Goal: Task Accomplishment & Management: Manage account settings

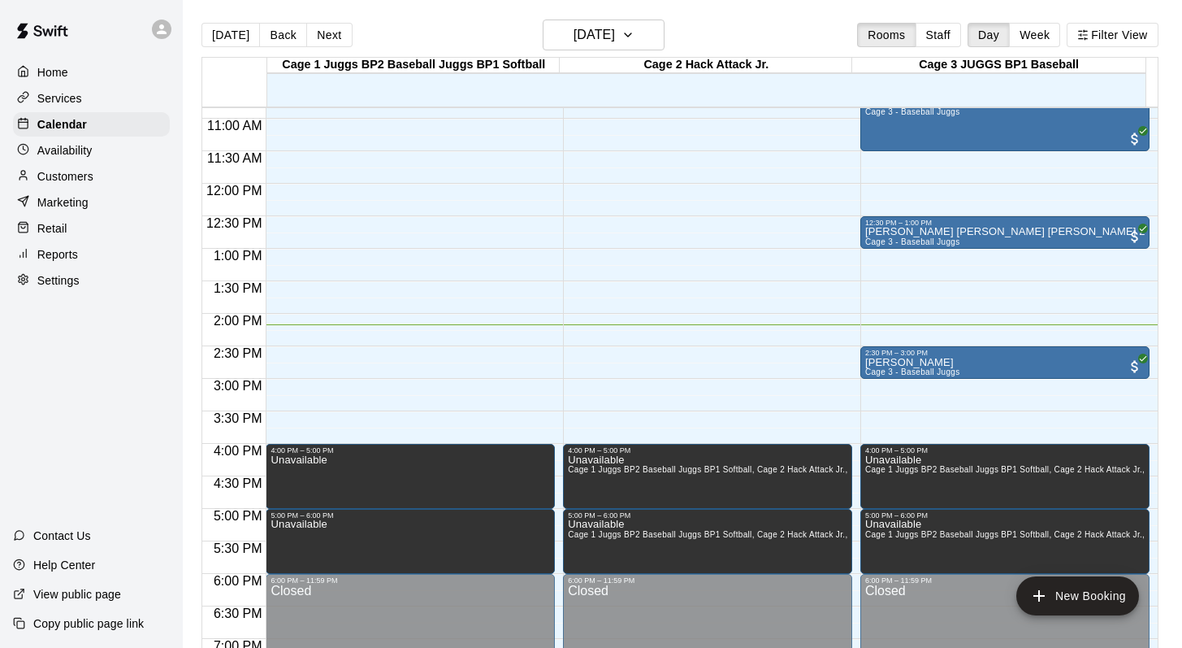
scroll to position [702, 0]
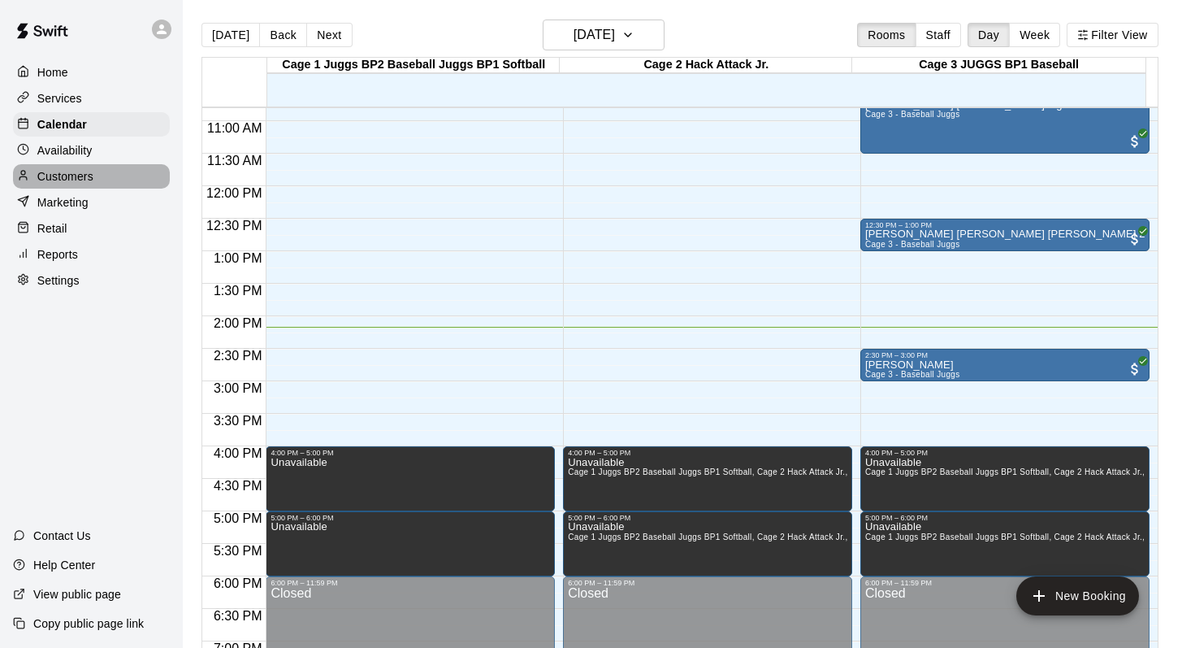
click at [59, 176] on p "Customers" at bounding box center [65, 176] width 56 height 16
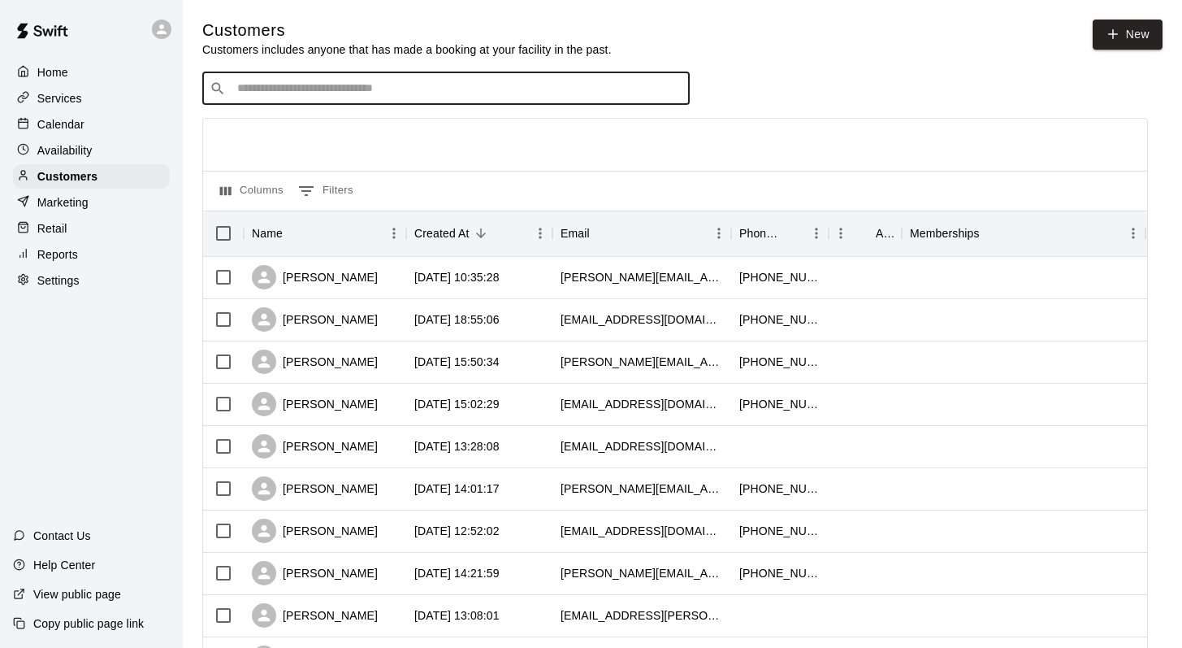
click at [275, 80] on input "Search customers by name or email" at bounding box center [457, 88] width 450 height 16
type input "*******"
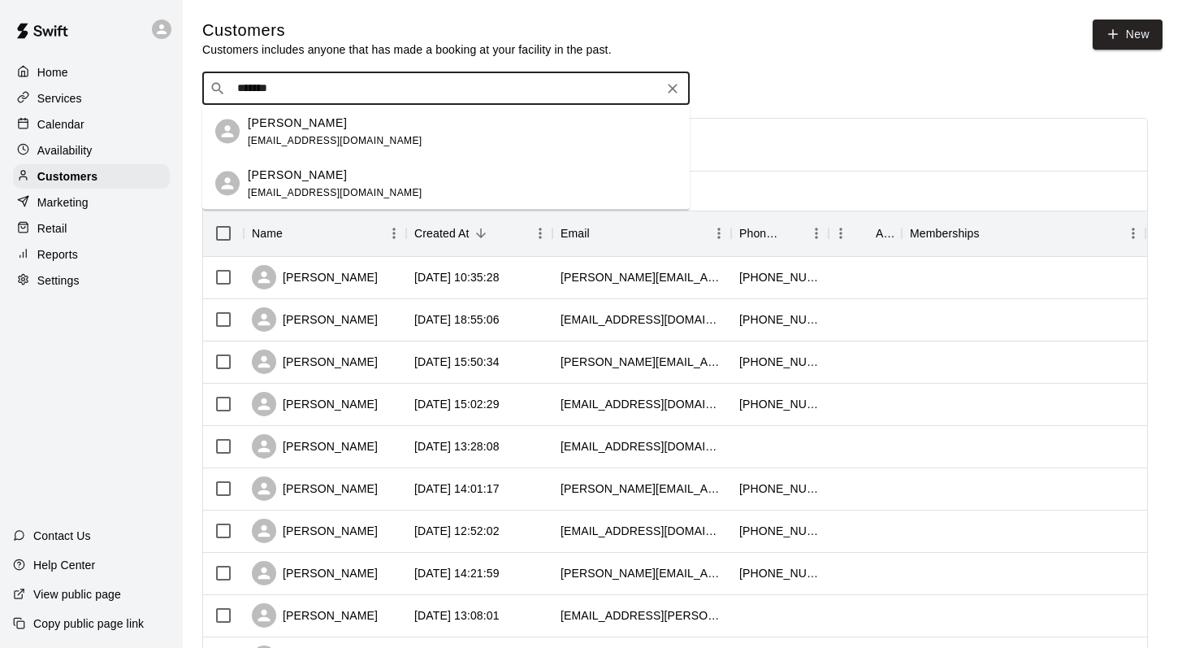
click at [267, 184] on div "Weston Redpath jamesdredpath@gmail.com" at bounding box center [335, 183] width 175 height 35
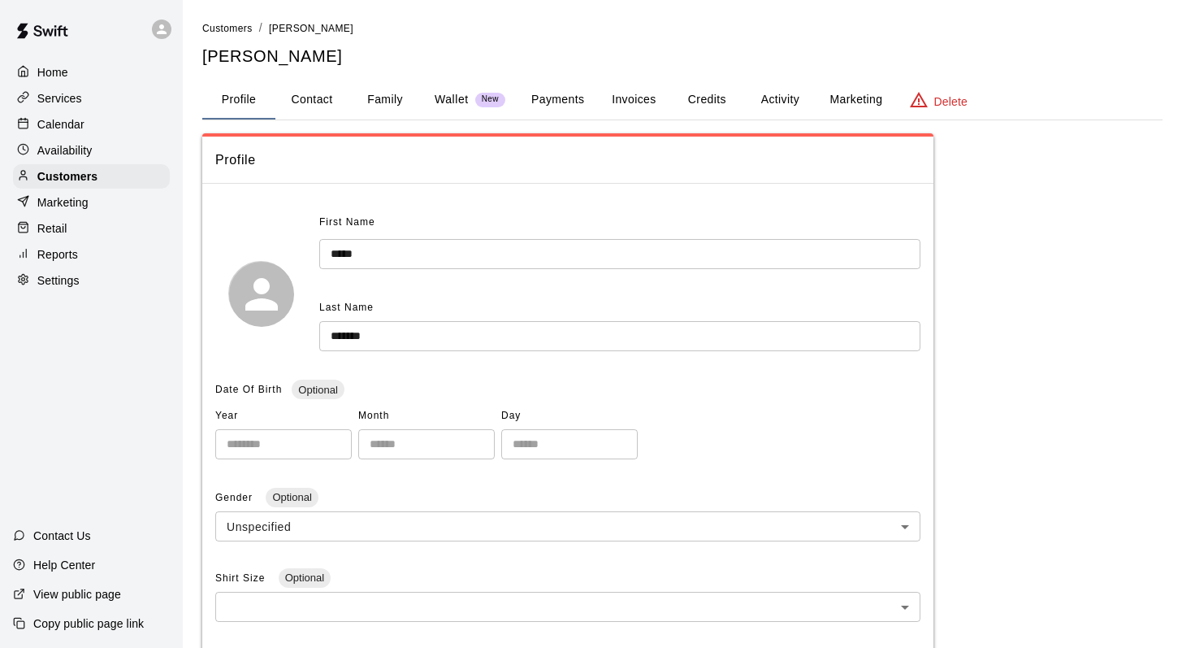
click at [376, 94] on button "Family" at bounding box center [385, 99] width 73 height 39
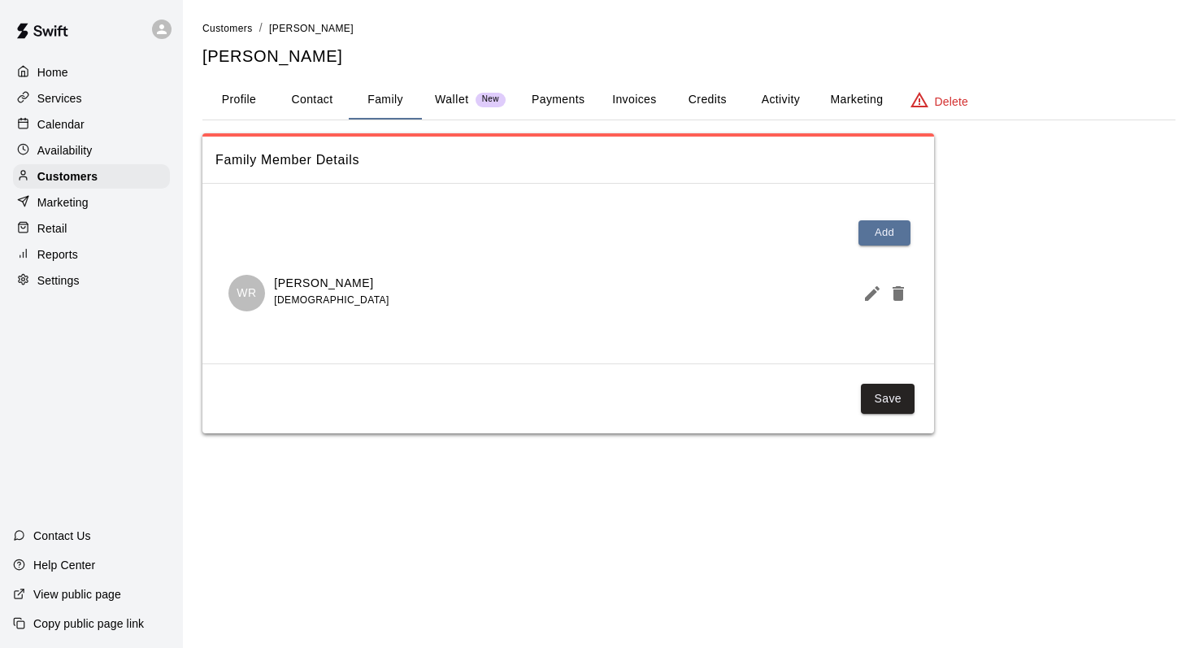
click at [771, 99] on button "Activity" at bounding box center [780, 99] width 73 height 39
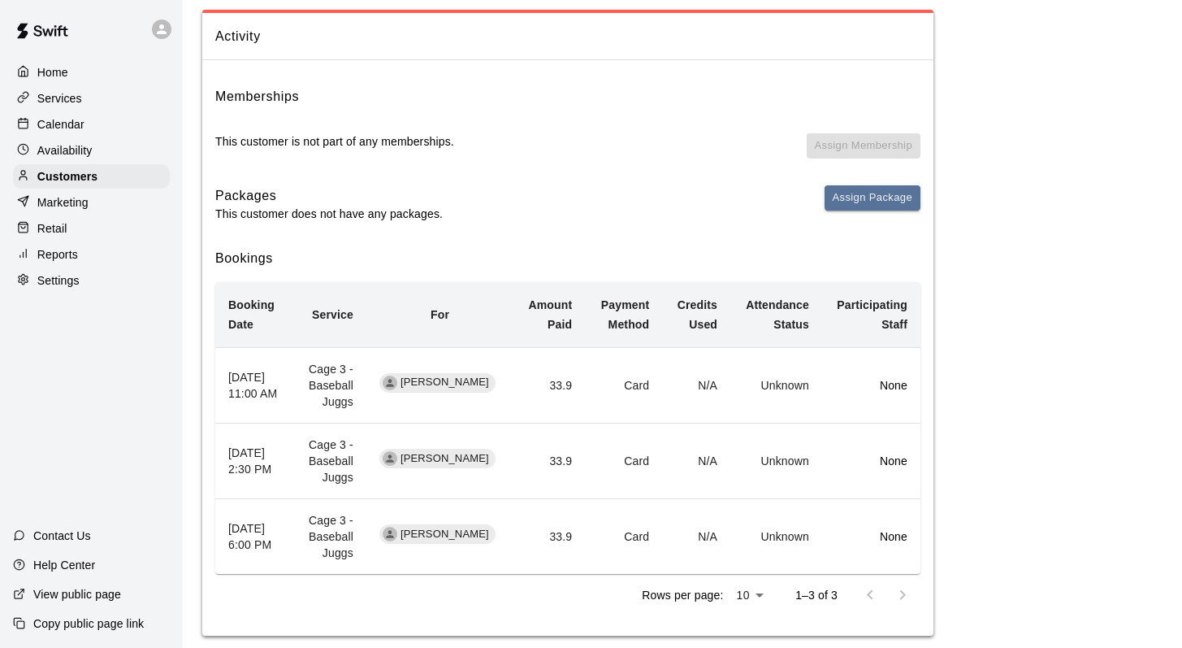
scroll to position [144, 0]
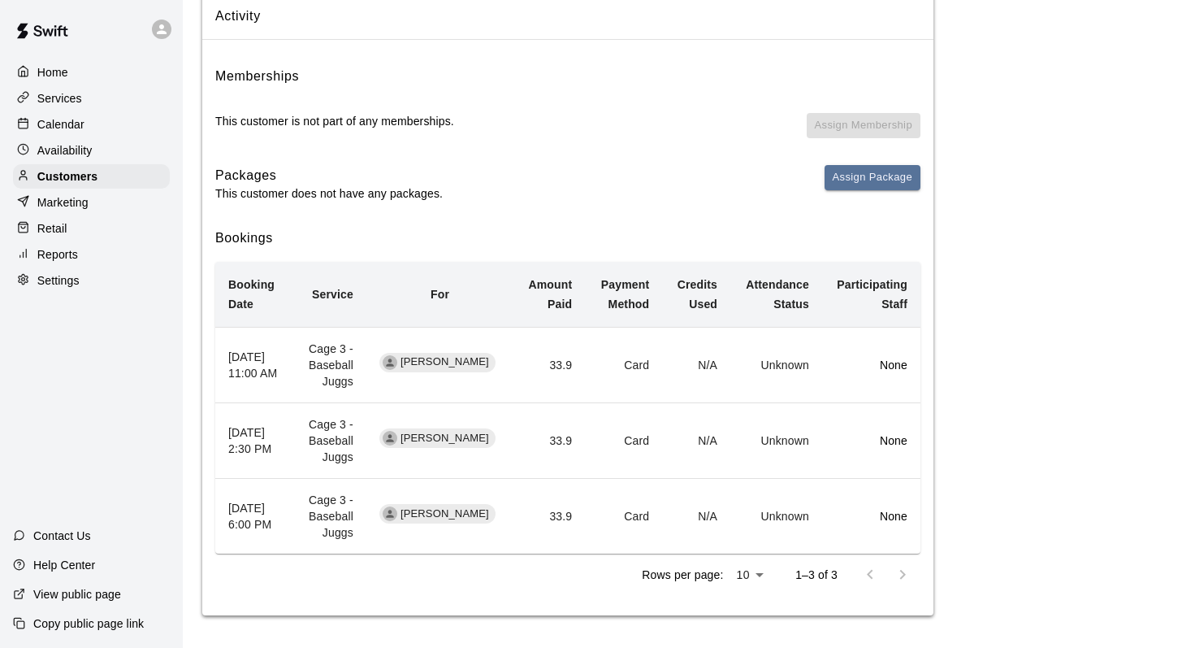
click at [89, 119] on div "Calendar" at bounding box center [91, 124] width 157 height 24
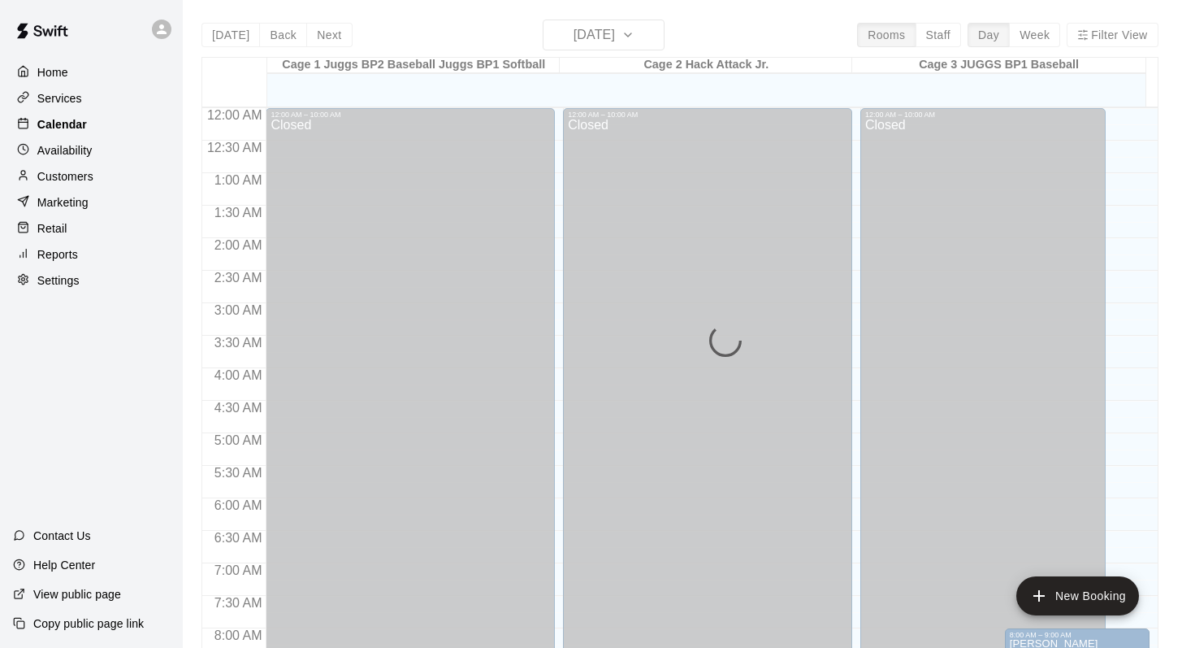
scroll to position [922, 0]
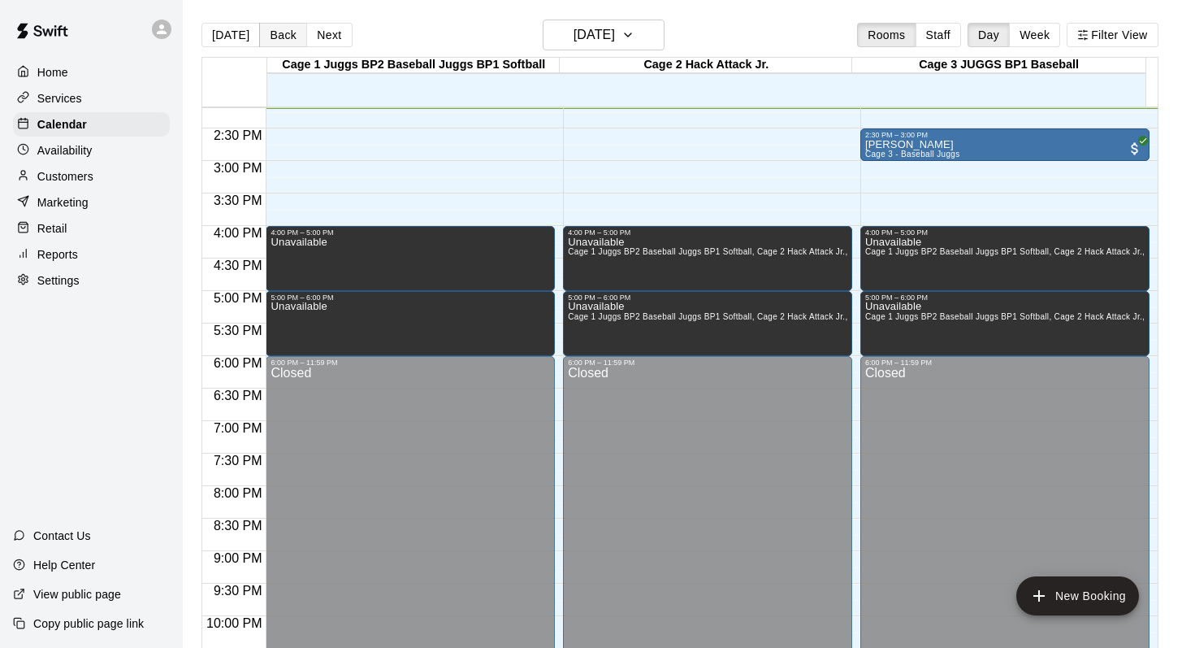
click at [268, 32] on button "Back" at bounding box center [283, 35] width 48 height 24
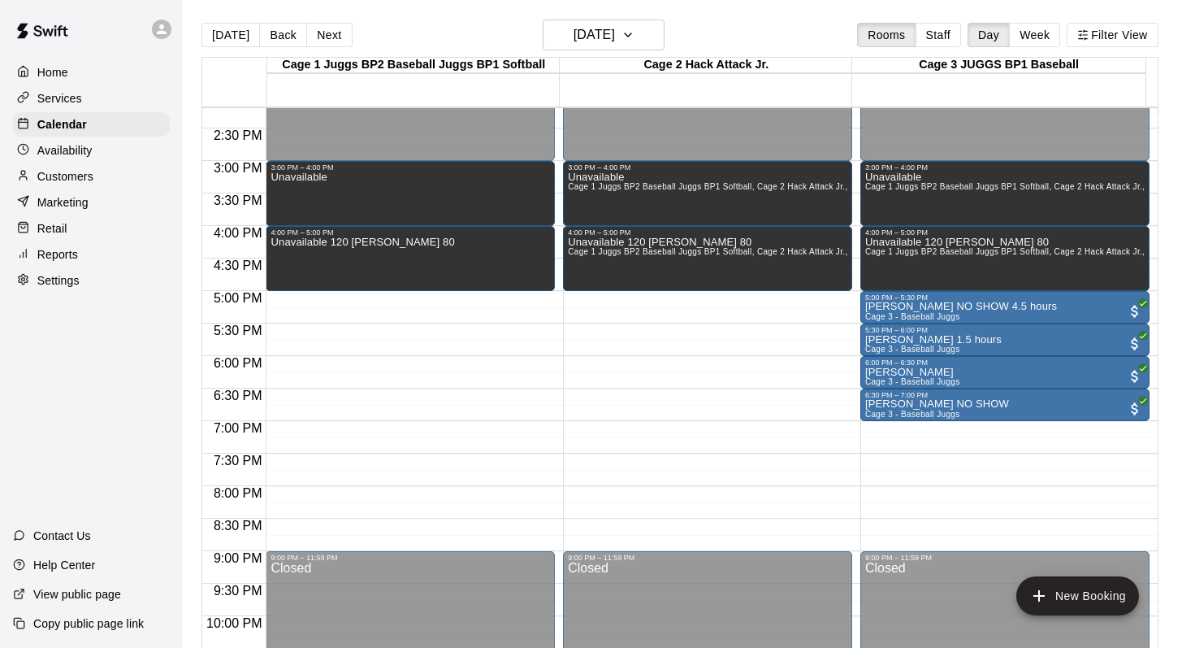
click at [73, 177] on p "Customers" at bounding box center [65, 176] width 56 height 16
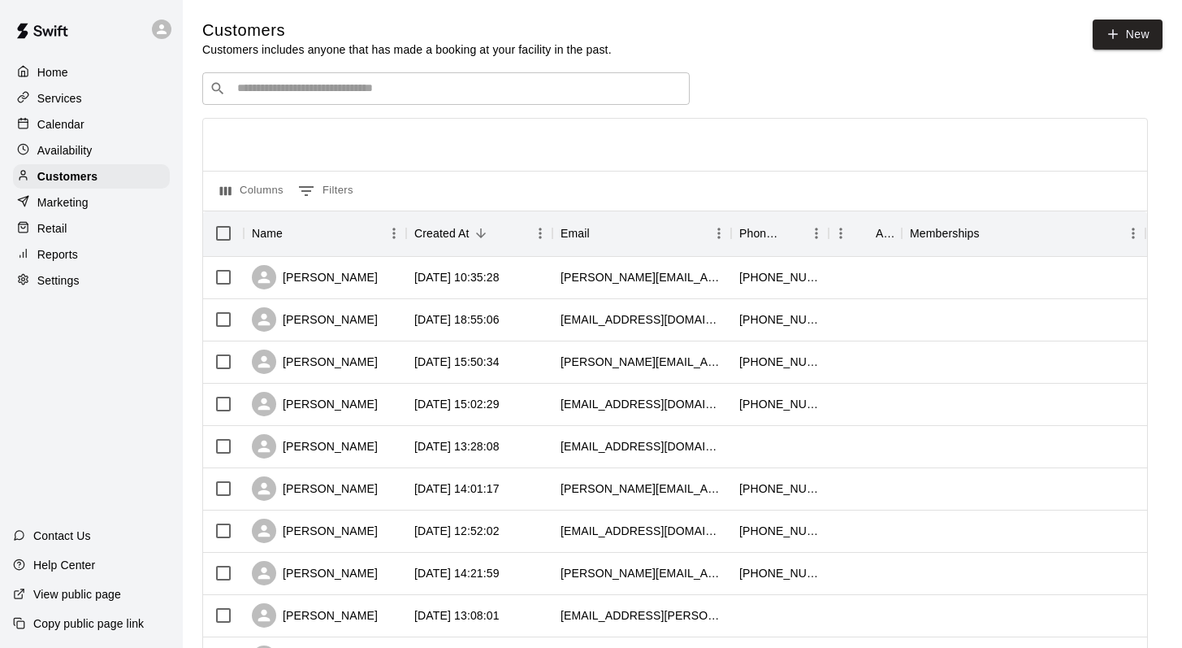
click at [254, 90] on input "Search customers by name or email" at bounding box center [457, 88] width 450 height 16
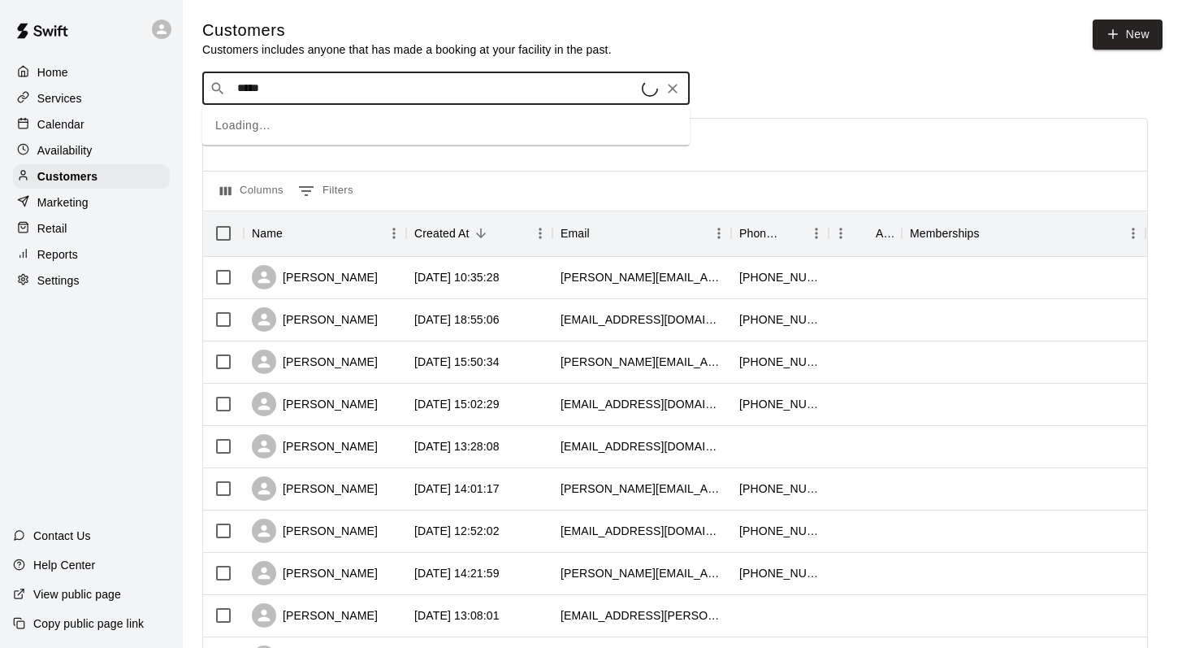
type input "******"
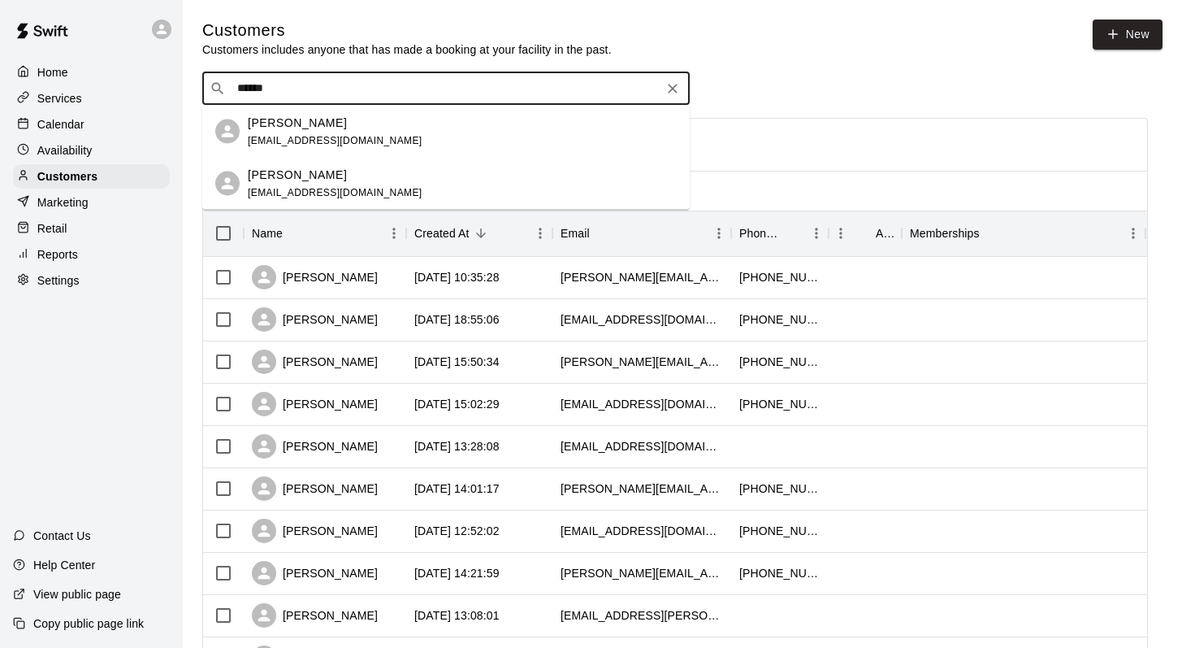
click at [271, 129] on p "Weston Redpath" at bounding box center [297, 122] width 99 height 17
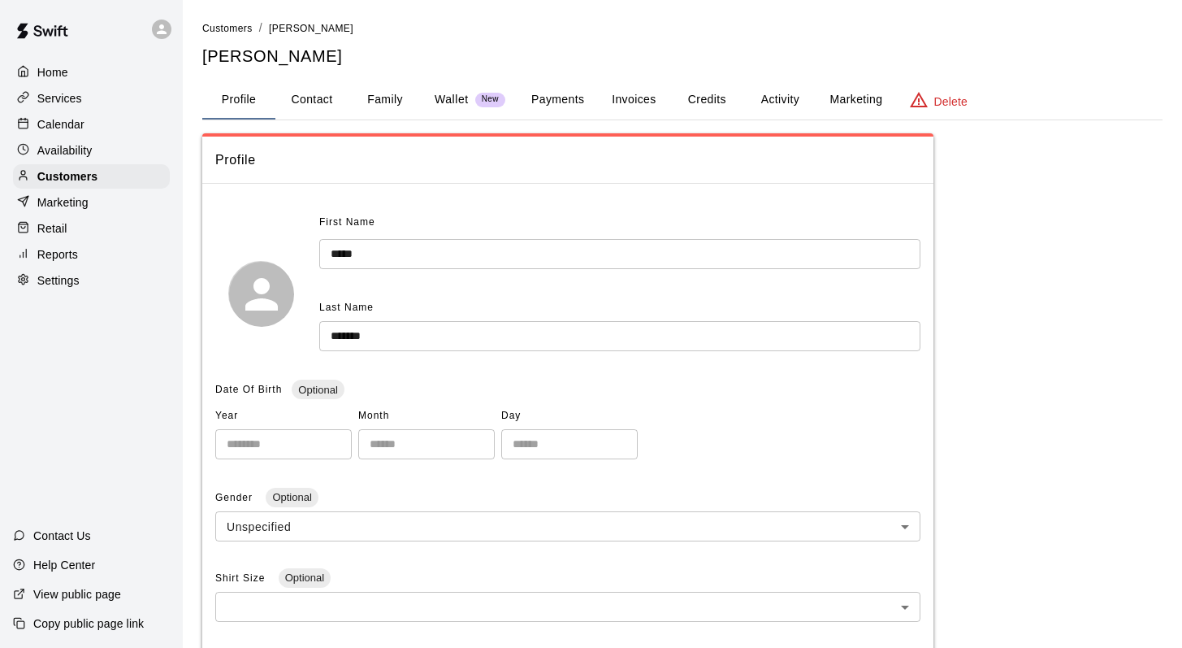
click at [384, 102] on button "Family" at bounding box center [385, 99] width 73 height 39
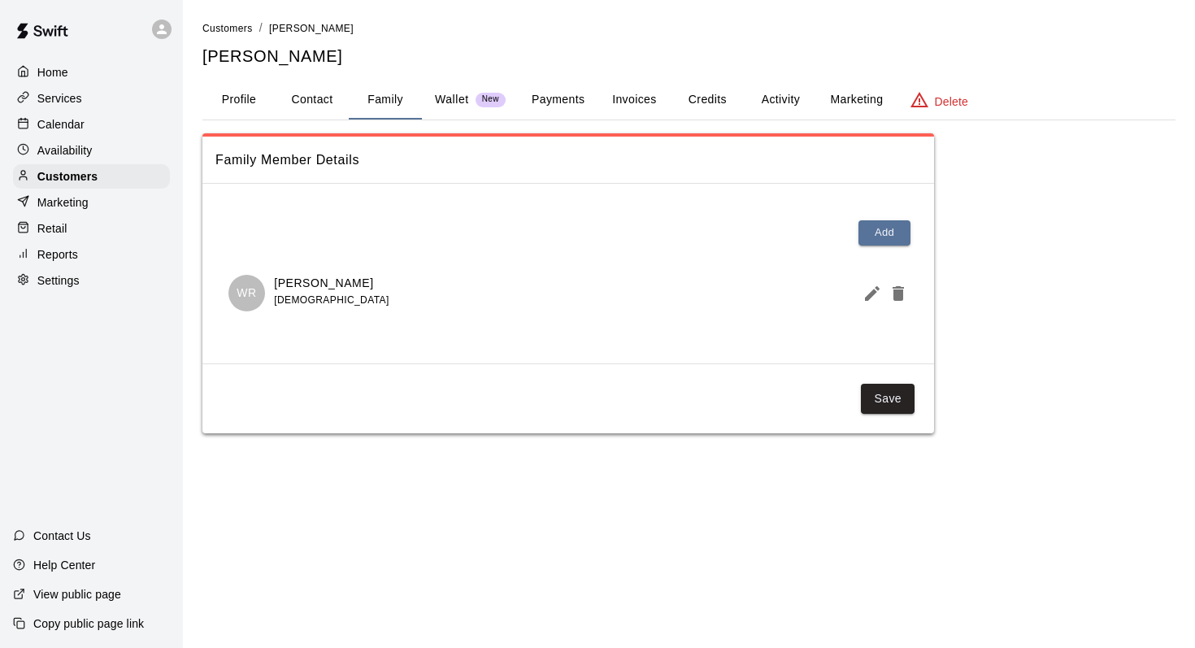
click at [776, 97] on button "Activity" at bounding box center [780, 99] width 73 height 39
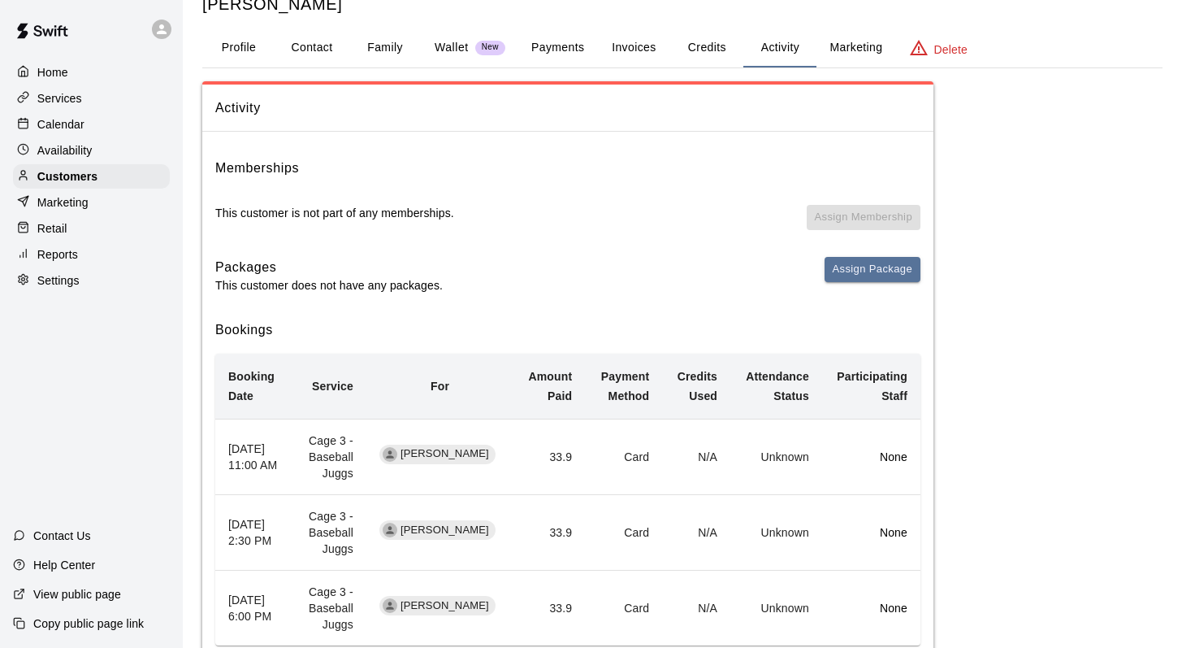
scroll to position [144, 0]
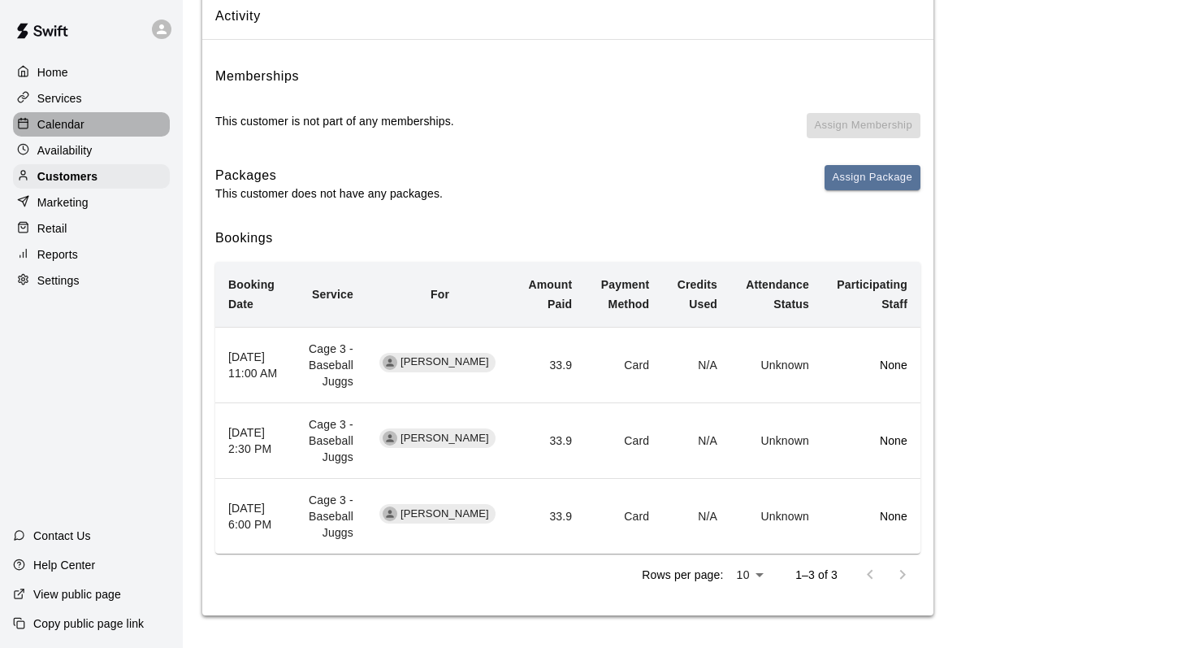
click at [52, 117] on p "Calendar" at bounding box center [60, 124] width 47 height 16
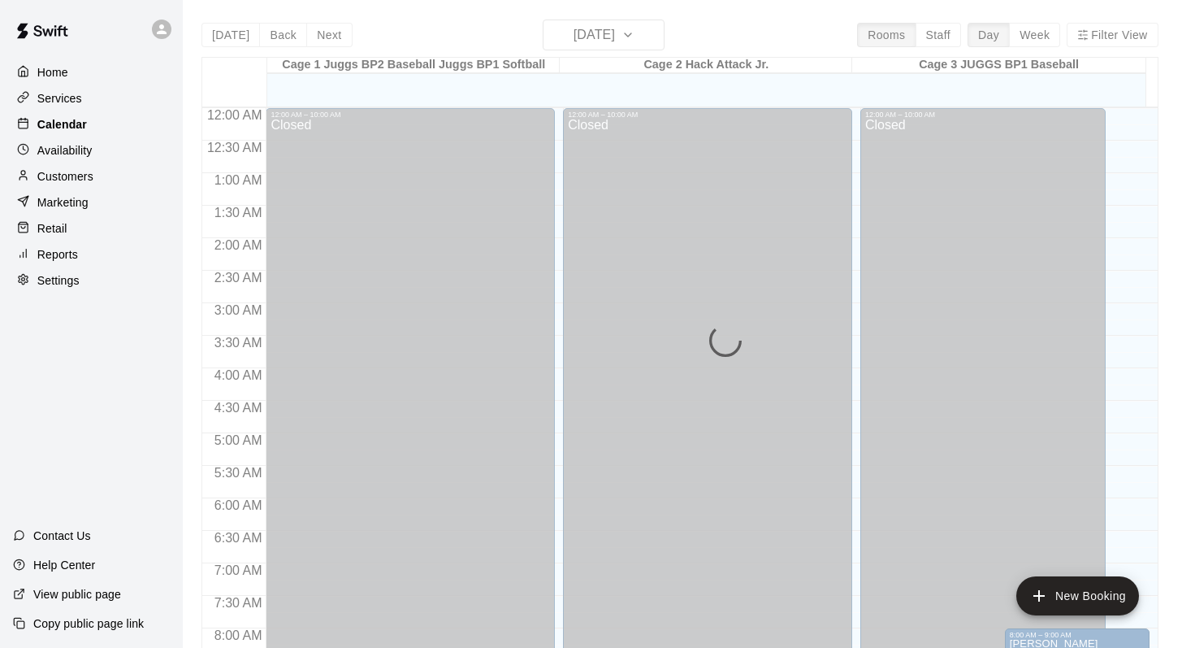
scroll to position [923, 0]
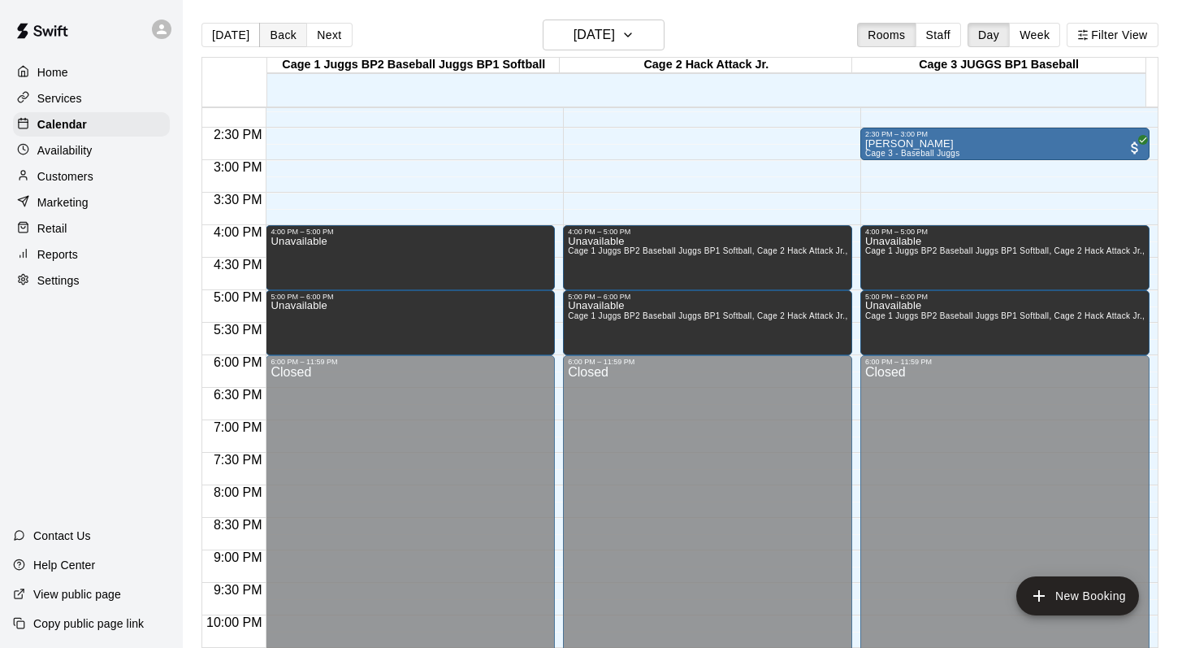
click at [274, 33] on button "Back" at bounding box center [283, 35] width 48 height 24
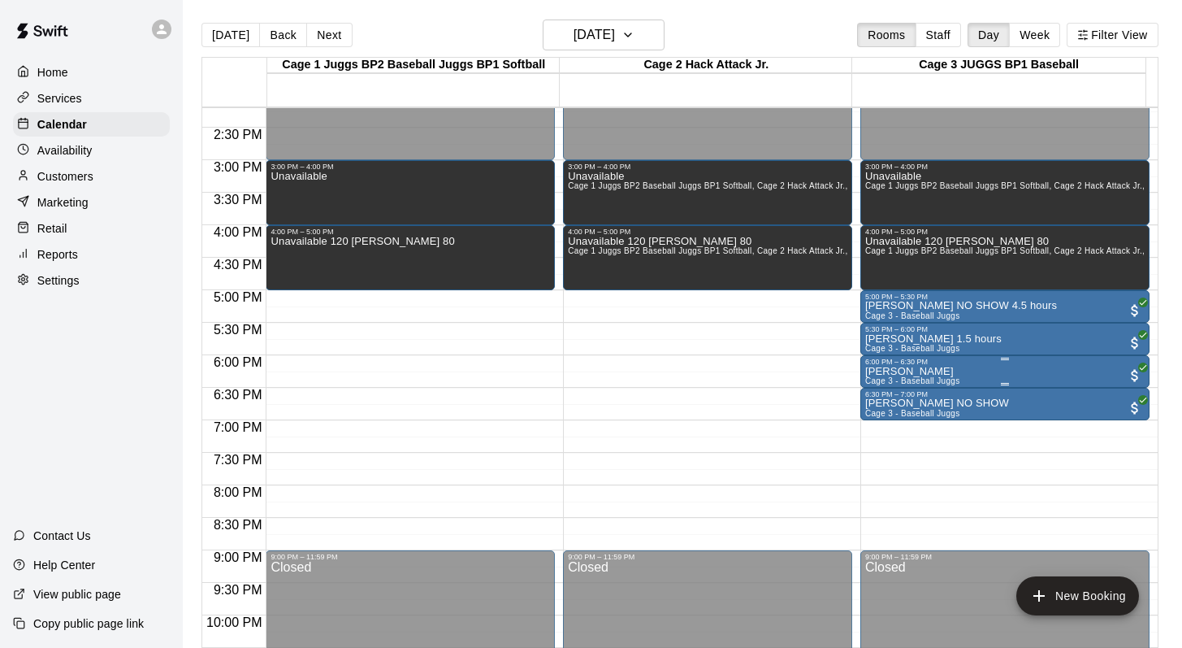
click at [882, 371] on p "Weston Redpath" at bounding box center [912, 371] width 95 height 0
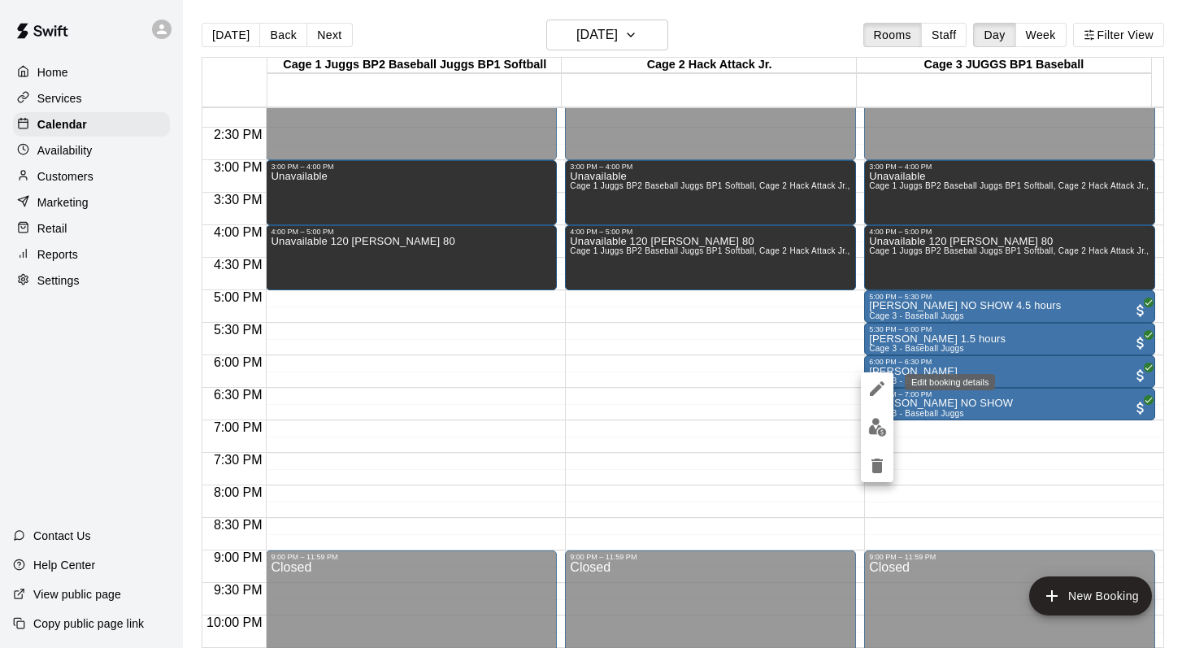
click at [872, 385] on icon "edit" at bounding box center [877, 389] width 20 height 20
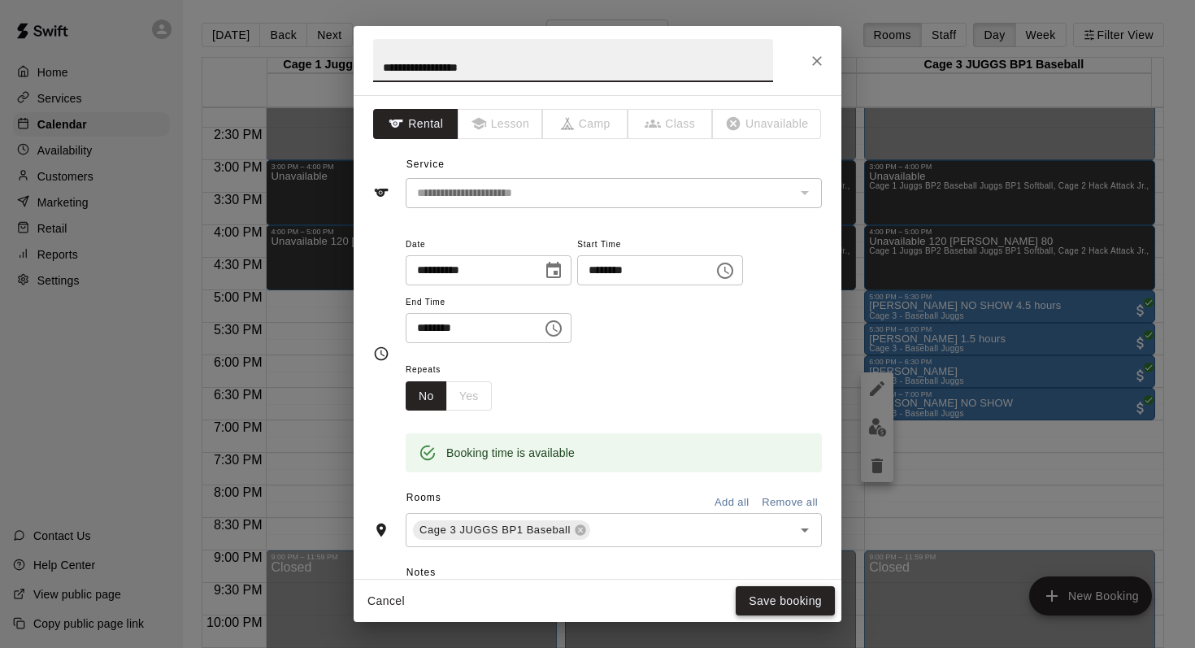
type input "**********"
click at [765, 597] on button "Save booking" at bounding box center [784, 601] width 99 height 30
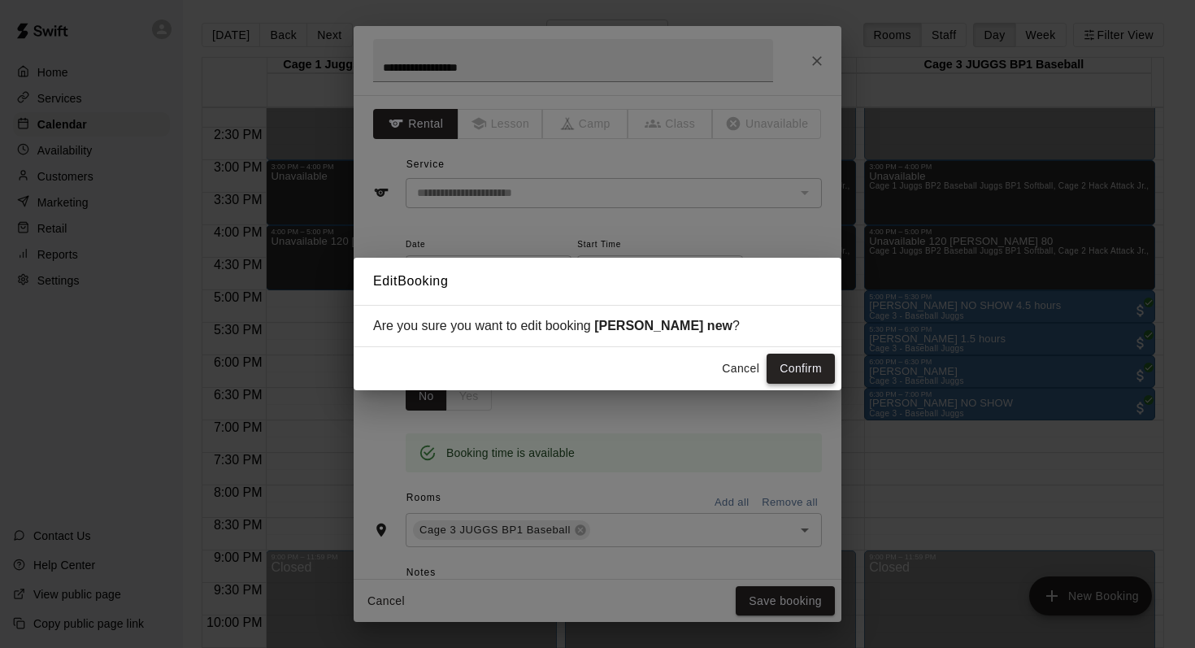
click at [794, 362] on button "Confirm" at bounding box center [800, 368] width 68 height 30
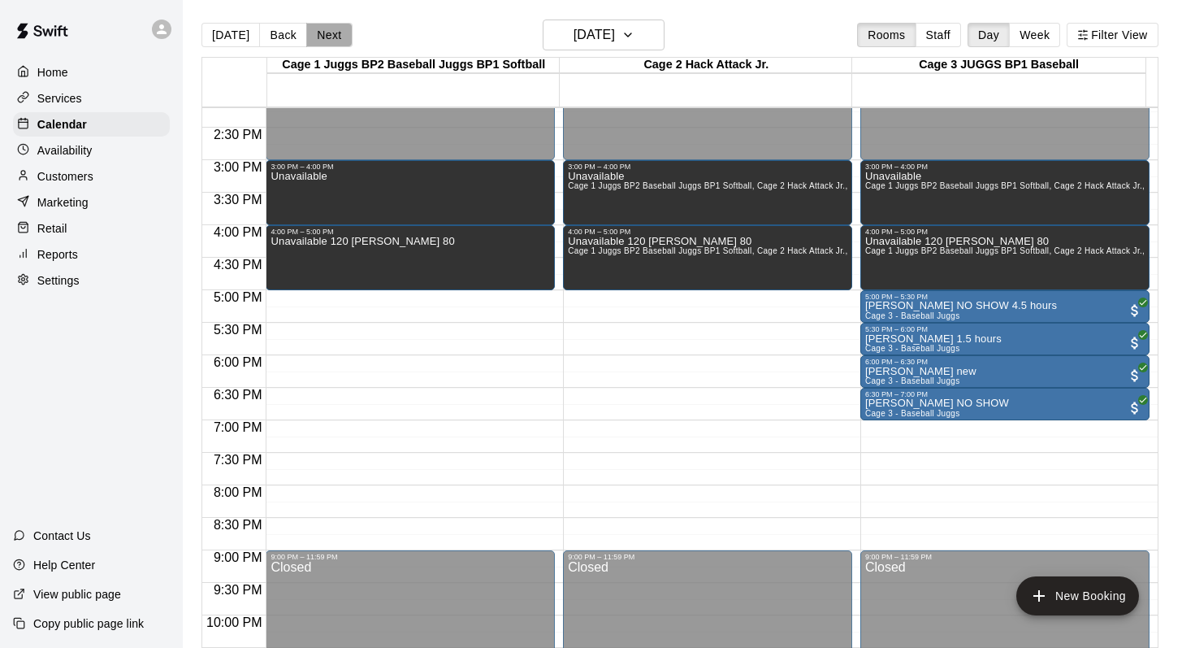
click at [331, 33] on button "Next" at bounding box center [329, 35] width 46 height 24
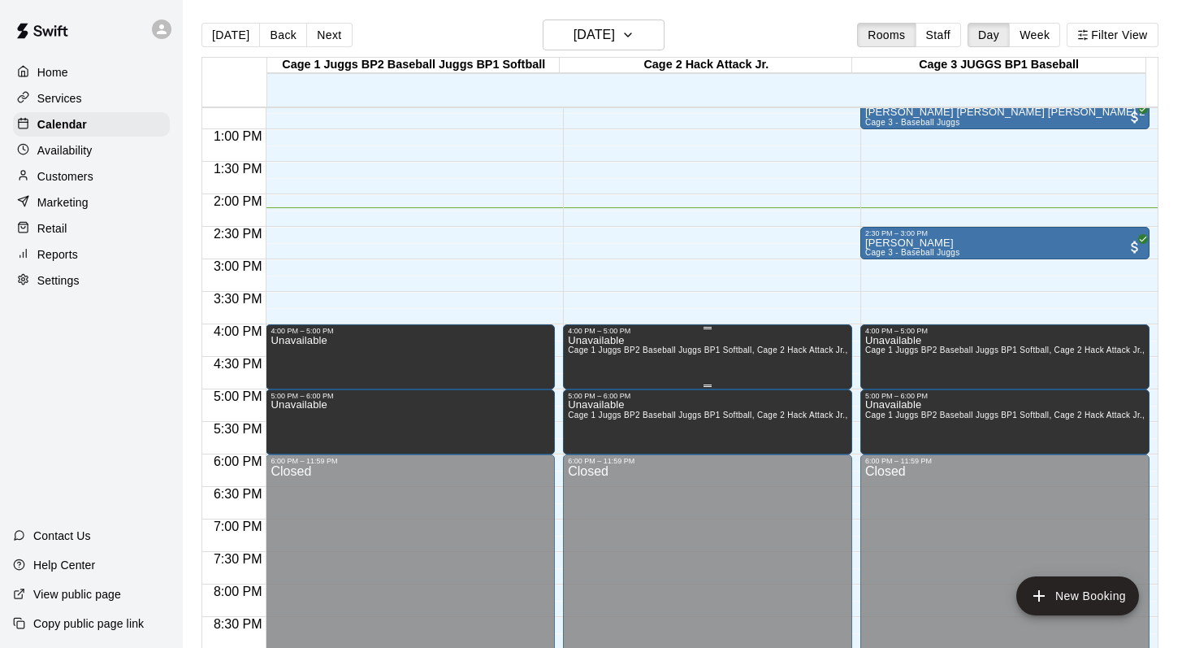
scroll to position [800, 0]
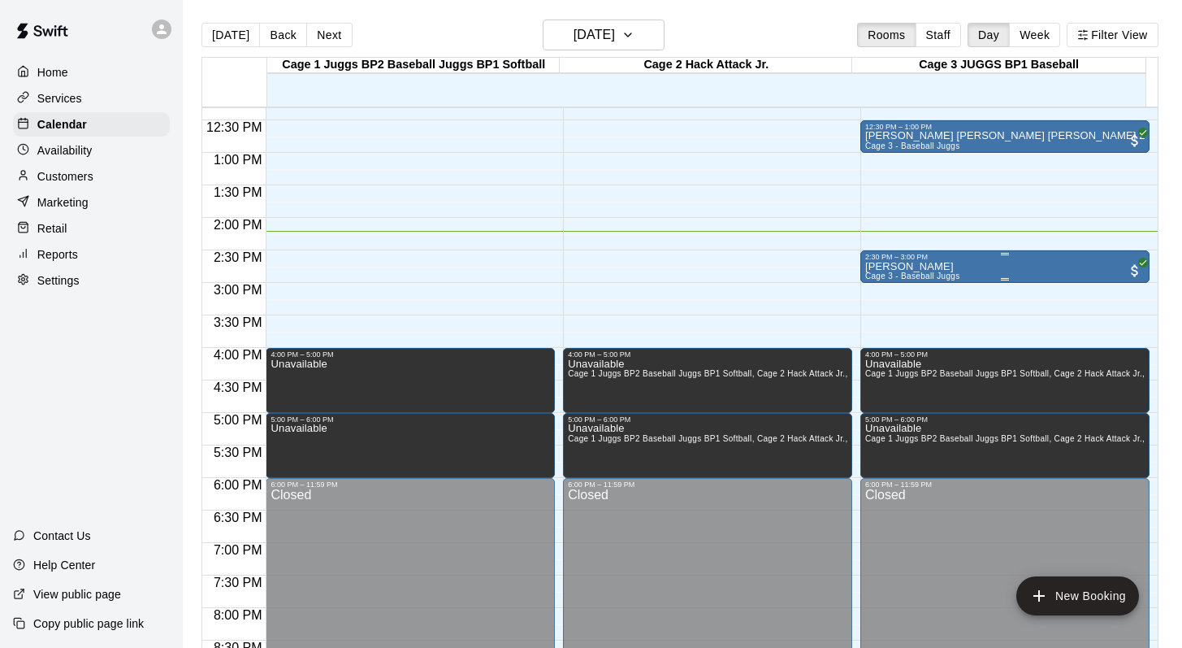
click at [880, 267] on p "Weston Redpath" at bounding box center [912, 267] width 95 height 0
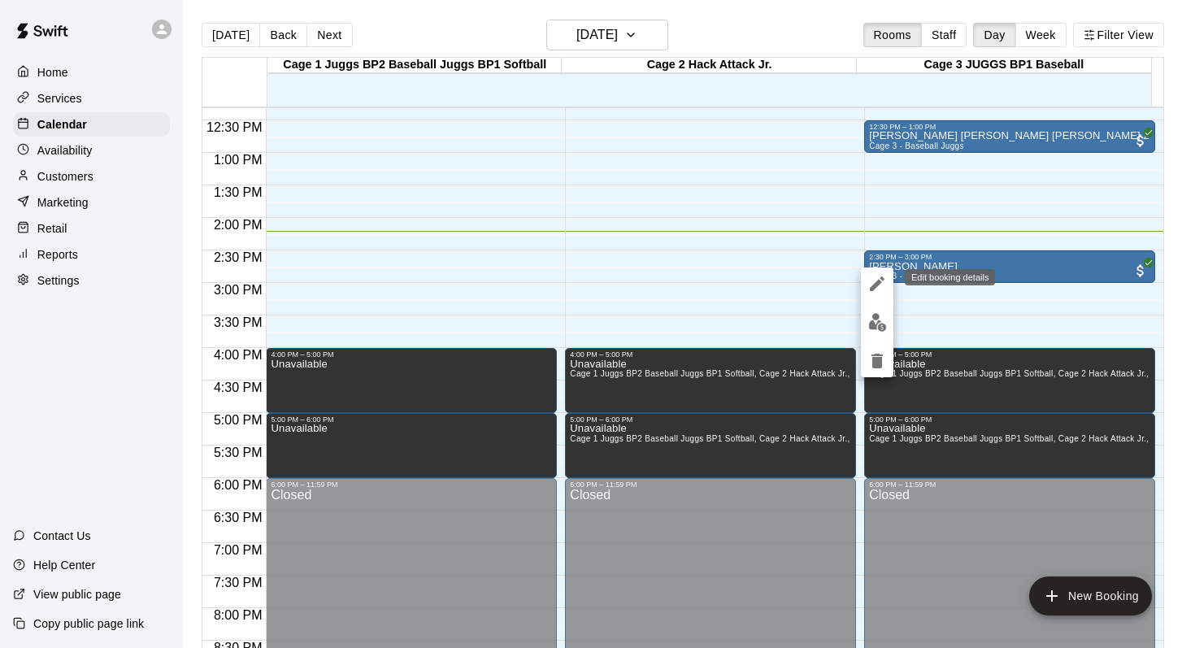
click at [874, 278] on icon "edit" at bounding box center [877, 284] width 20 height 20
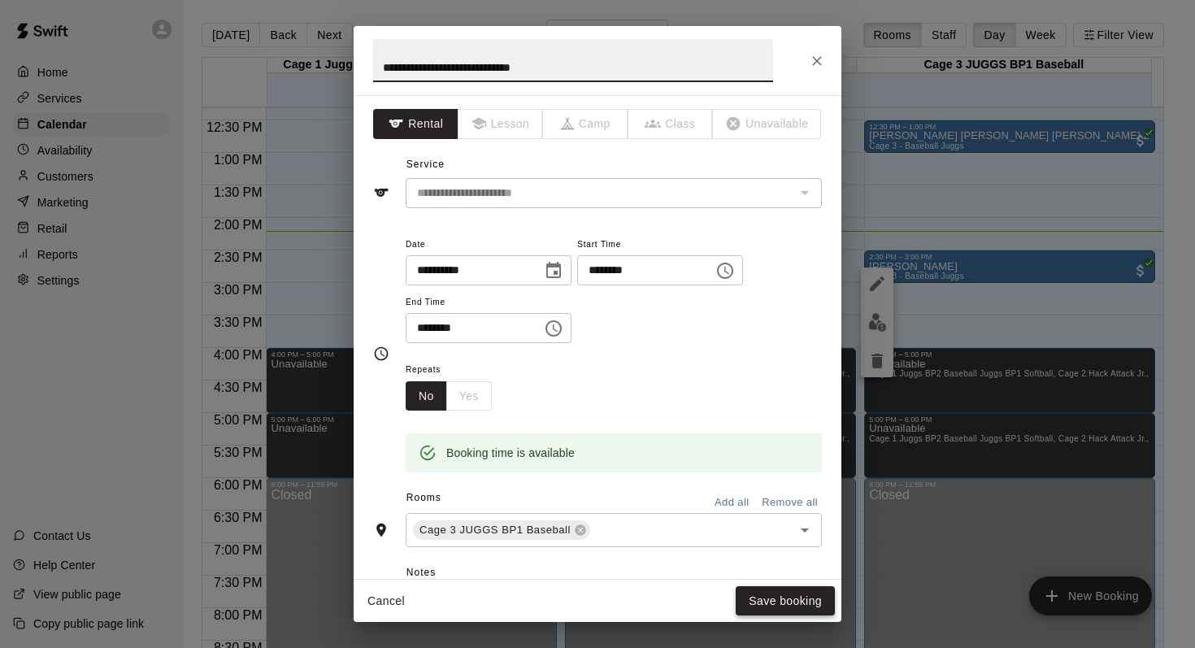
type input "**********"
click at [744, 603] on button "Save booking" at bounding box center [784, 601] width 99 height 30
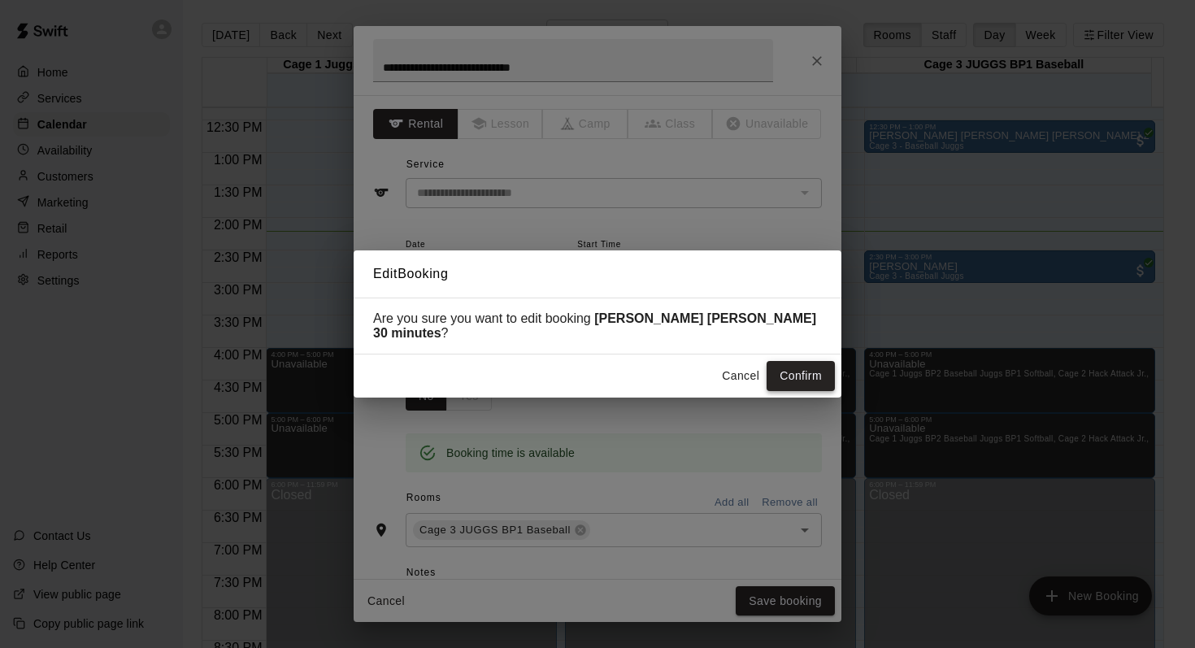
click at [788, 369] on button "Confirm" at bounding box center [800, 376] width 68 height 30
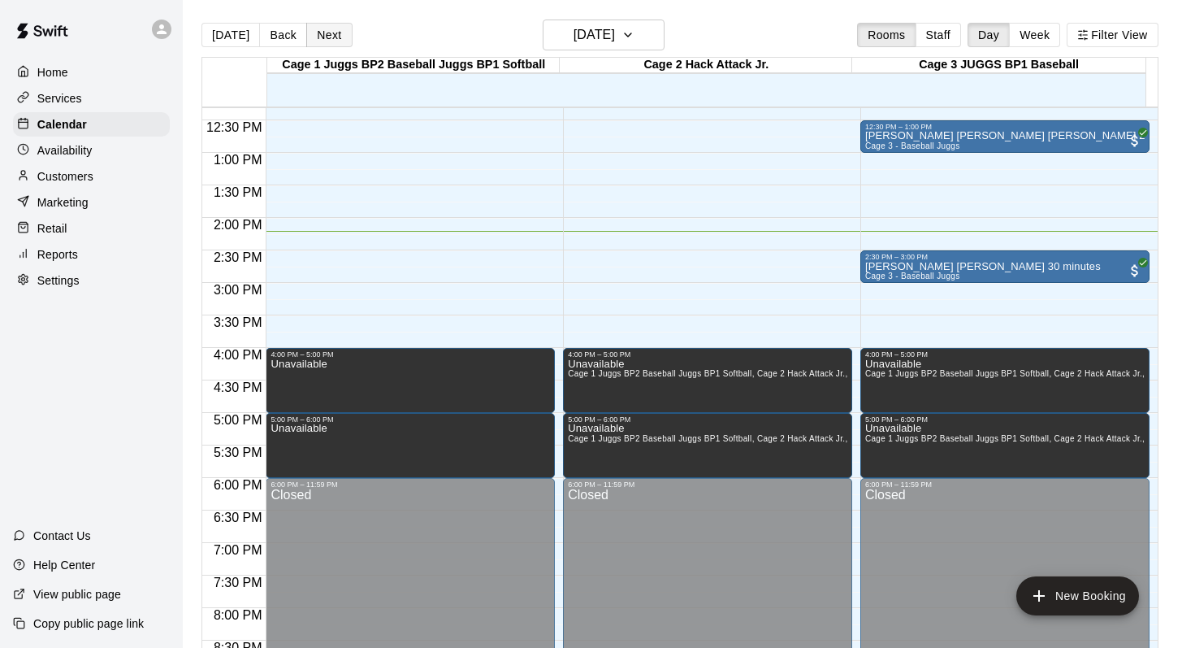
click at [327, 34] on button "Next" at bounding box center [329, 35] width 46 height 24
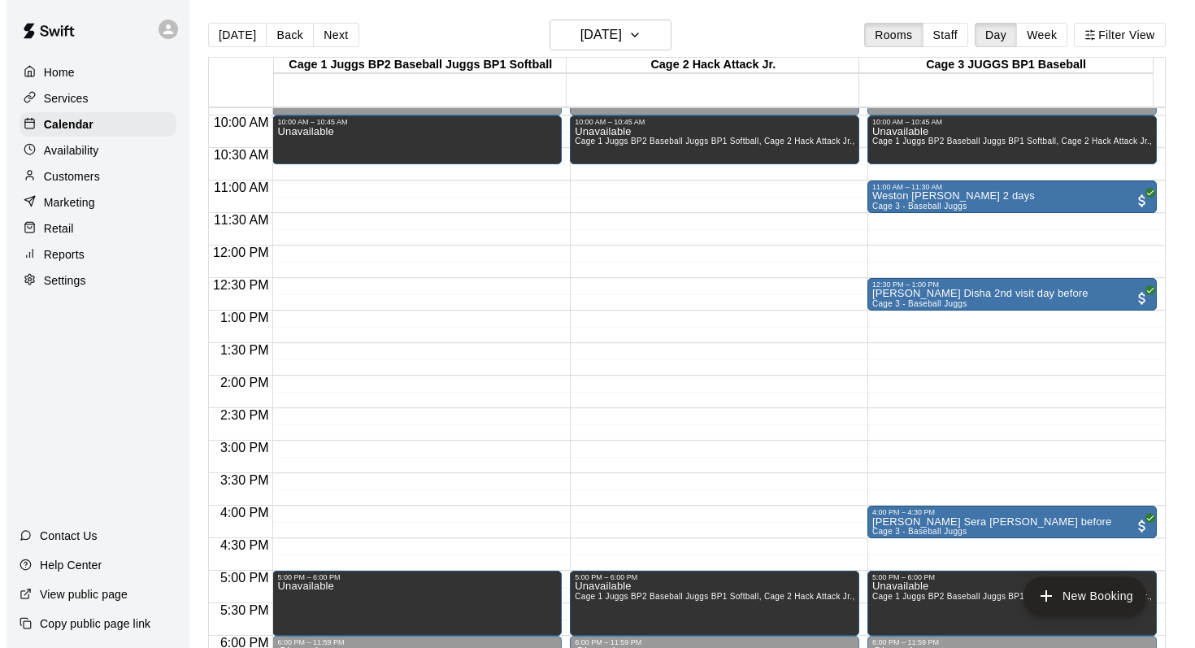
scroll to position [587, 0]
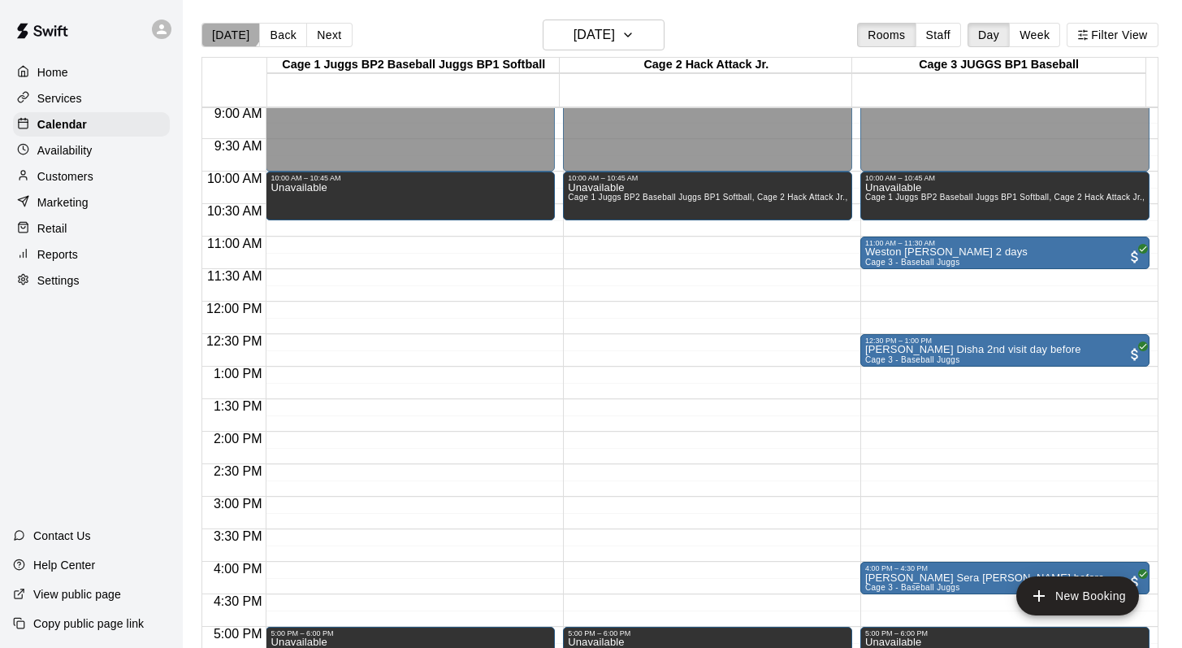
click at [228, 24] on button "[DATE]" at bounding box center [231, 35] width 59 height 24
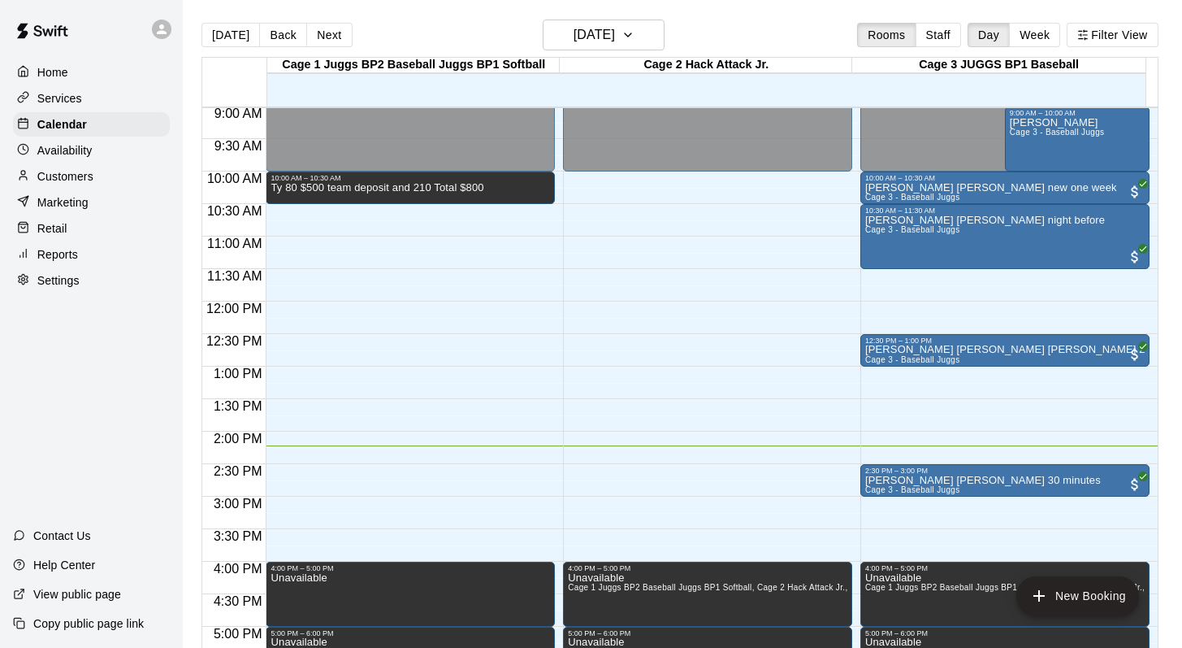
click at [729, 25] on div "[DATE] Back [DATE][DATE] Rooms Staff Day Week Filter View" at bounding box center [680, 38] width 957 height 37
click at [644, 32] on button "[DATE]" at bounding box center [604, 35] width 122 height 31
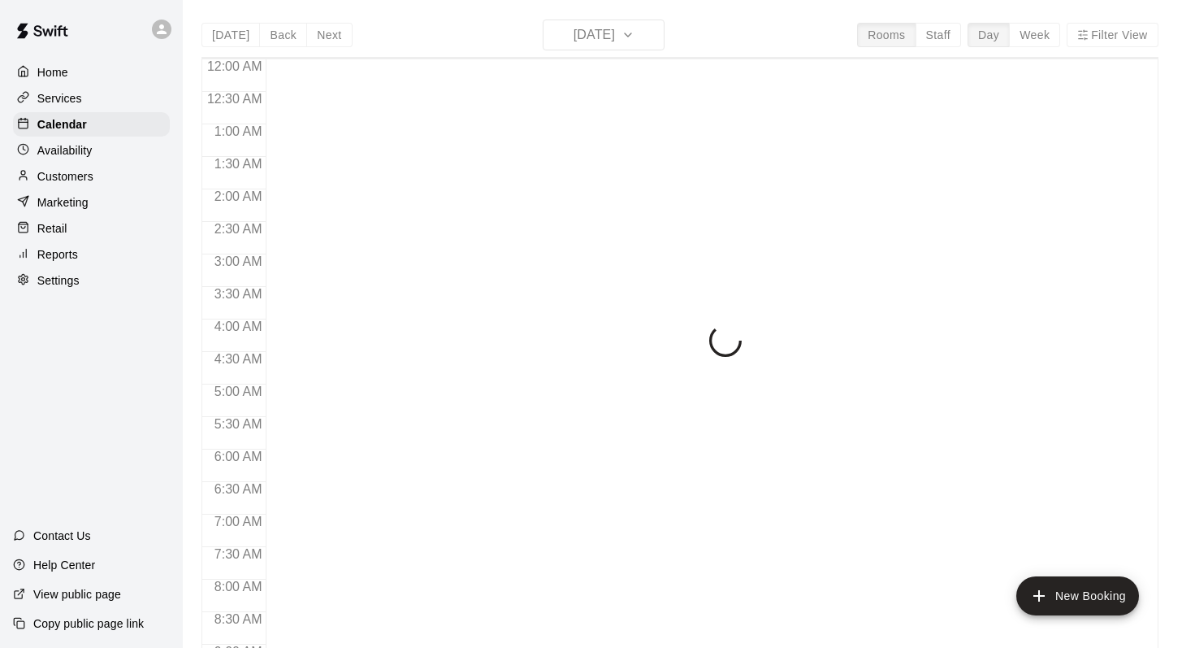
scroll to position [930, 0]
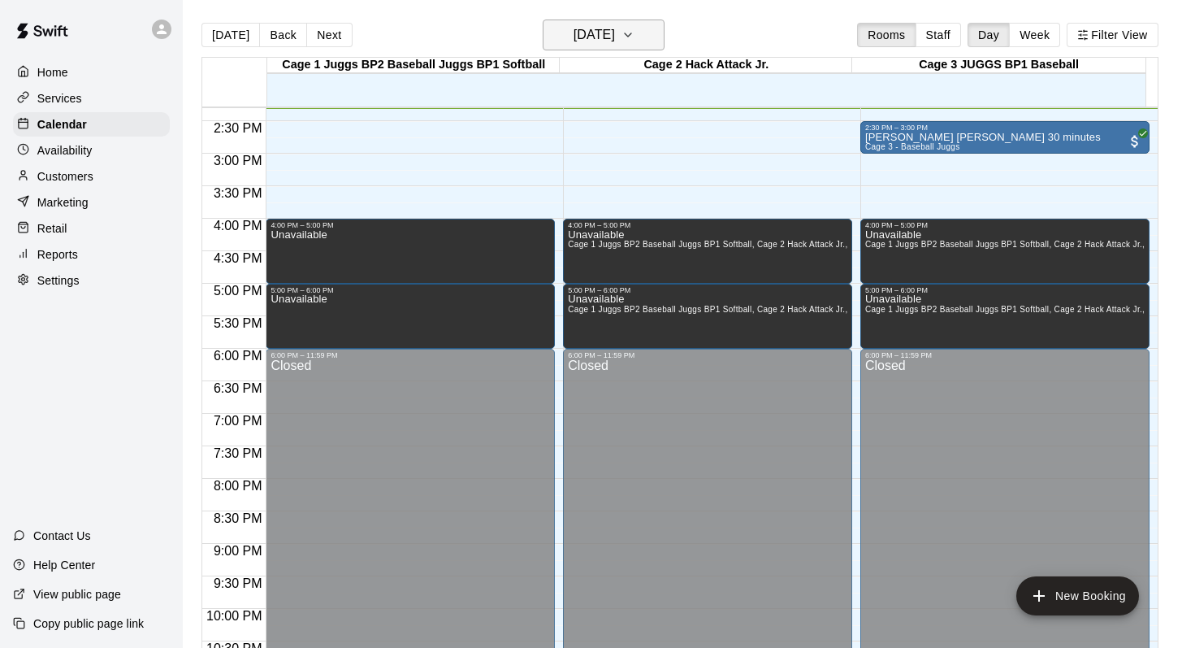
click at [635, 34] on icon "button" at bounding box center [628, 35] width 13 height 20
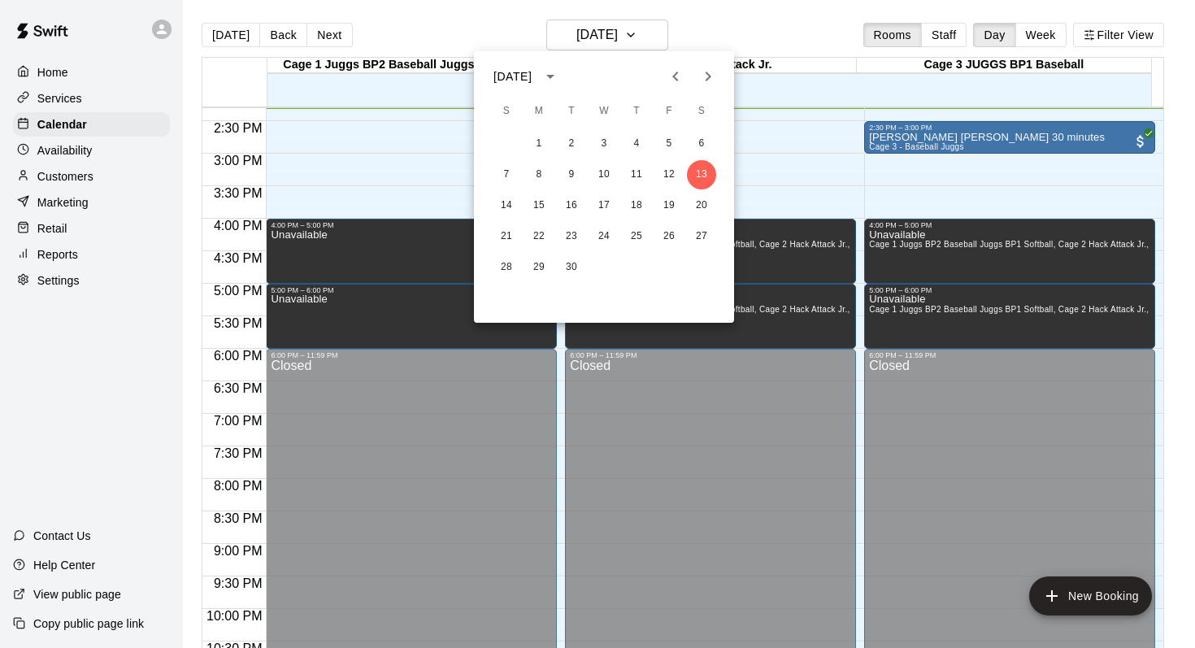
click at [703, 75] on icon "Next month" at bounding box center [708, 77] width 20 height 20
click at [636, 142] on button "2" at bounding box center [636, 143] width 29 height 29
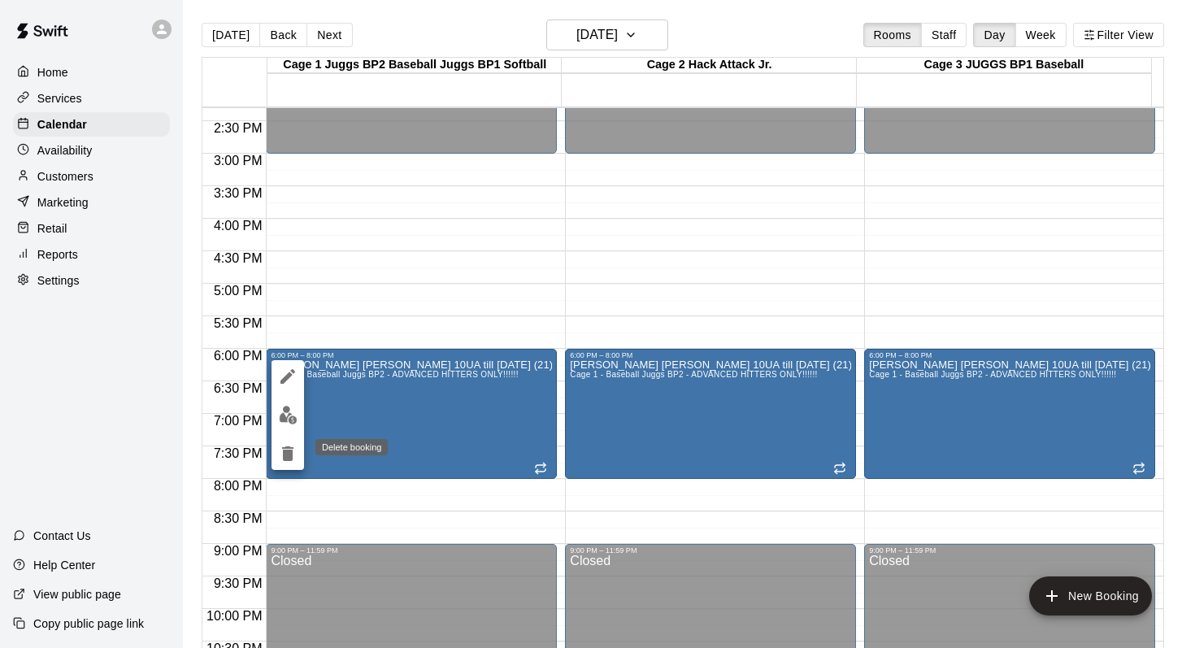
click at [284, 445] on icon "delete" at bounding box center [288, 454] width 20 height 20
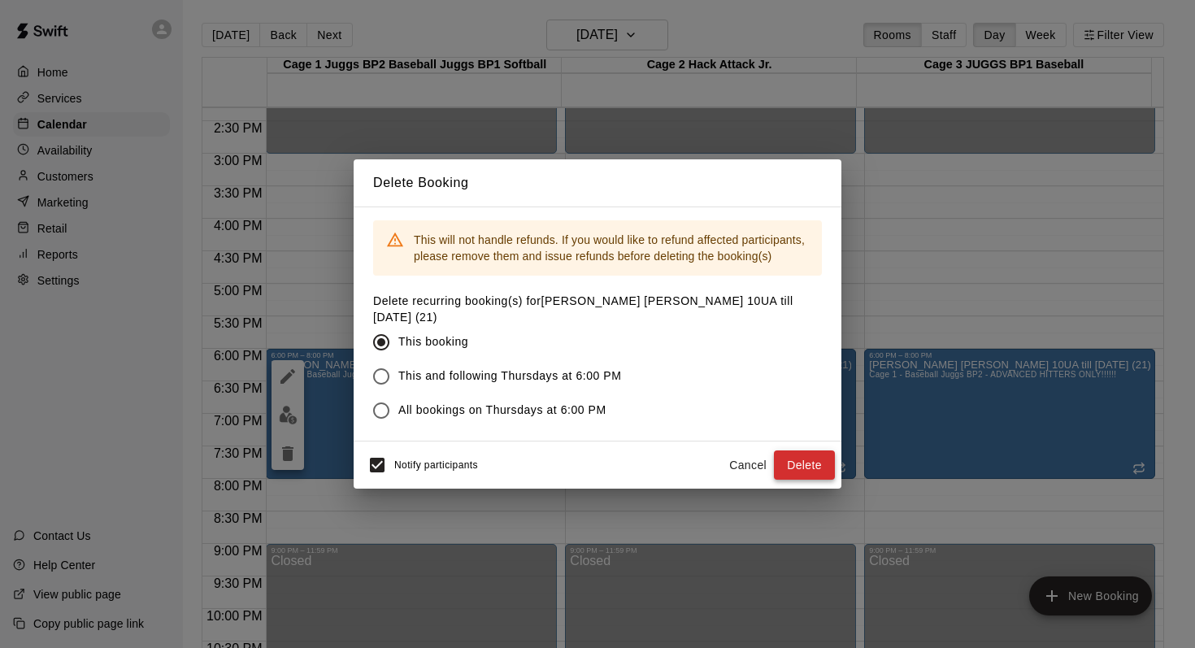
click at [786, 453] on button "Delete" at bounding box center [804, 465] width 61 height 30
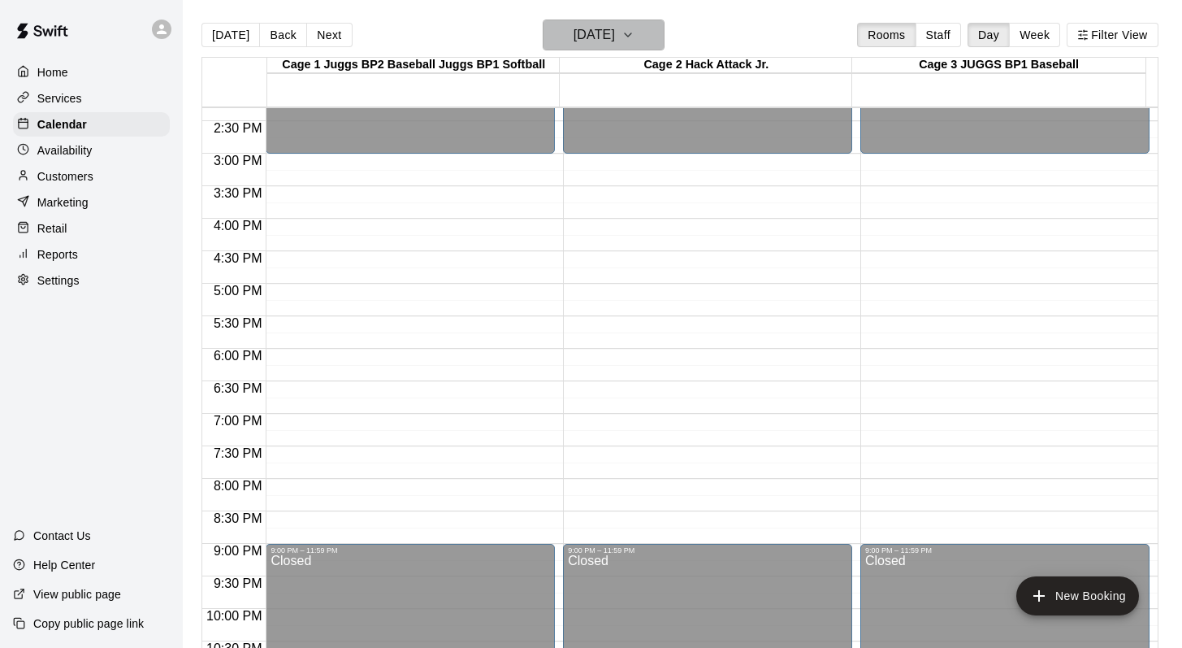
click at [635, 39] on icon "button" at bounding box center [628, 35] width 13 height 20
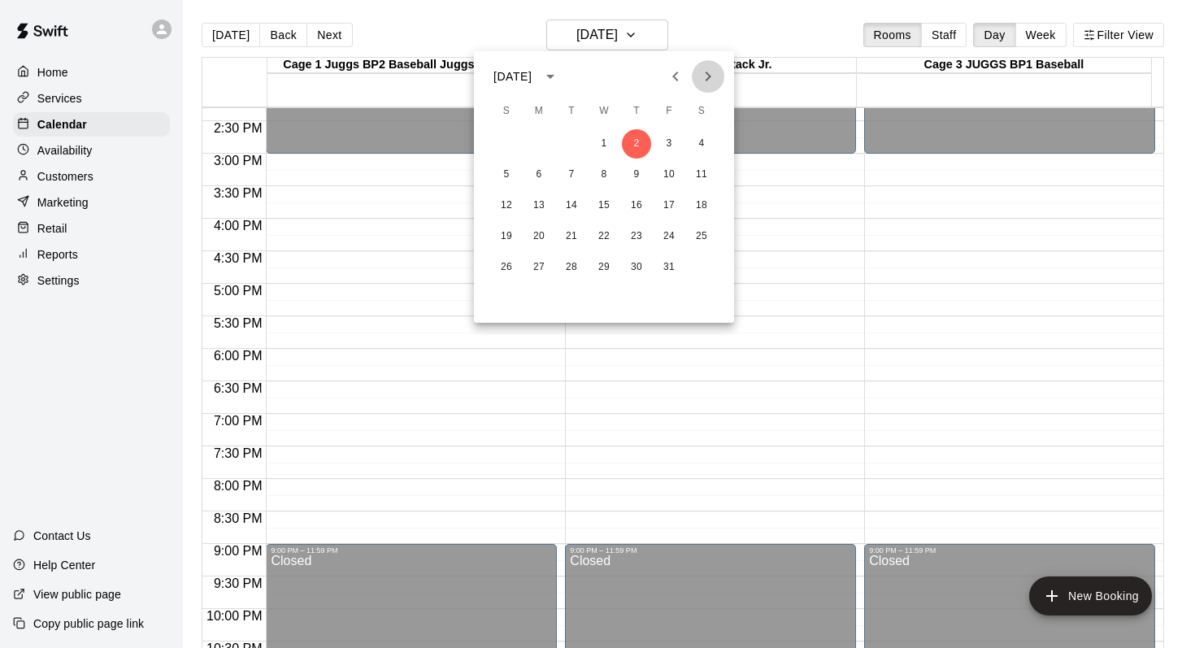
click at [710, 76] on icon "Next month" at bounding box center [708, 77] width 6 height 10
click at [635, 202] on button "18" at bounding box center [636, 205] width 29 height 29
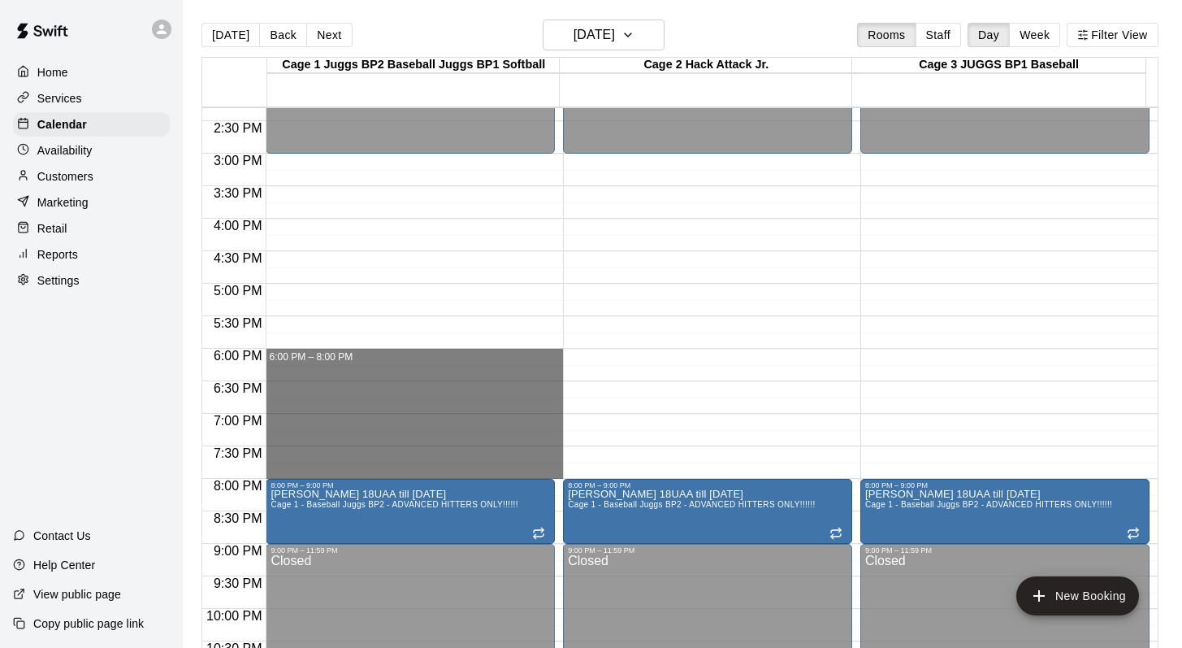
drag, startPoint x: 311, startPoint y: 352, endPoint x: 304, endPoint y: 468, distance: 116.4
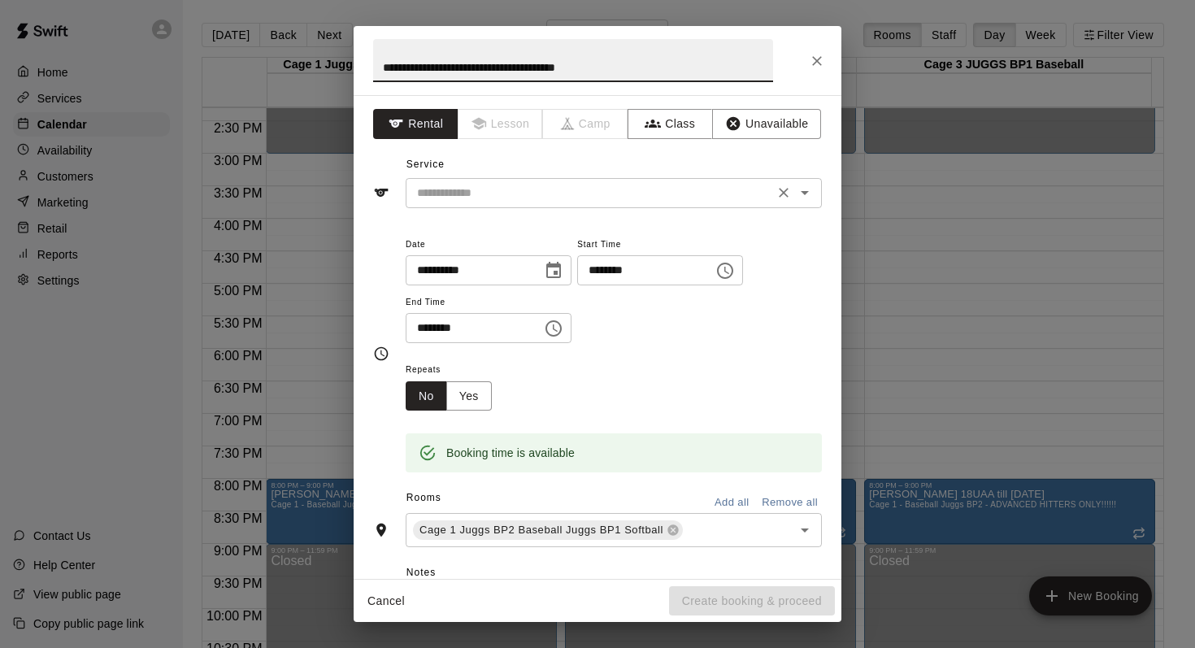
click at [795, 185] on icon "Open" at bounding box center [805, 193] width 20 height 20
type input "**********"
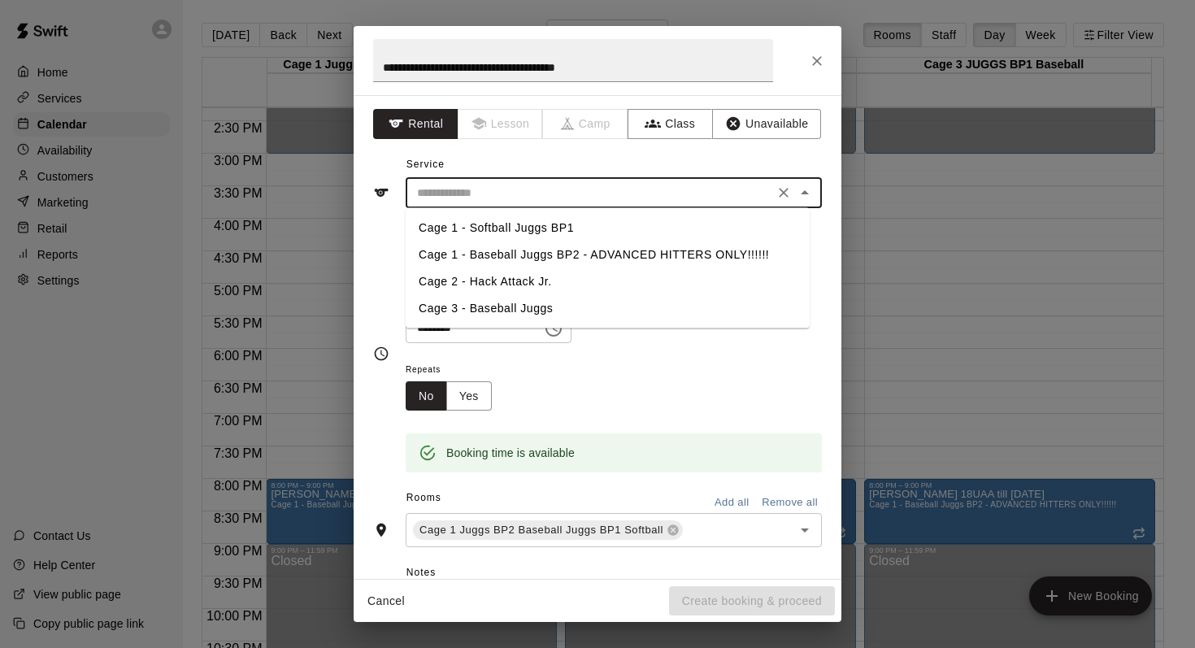
click at [570, 249] on li "Cage 1 - Baseball Juggs BP2 - ADVANCED HITTERS ONLY!!!!!!" at bounding box center [607, 254] width 404 height 27
type input "**********"
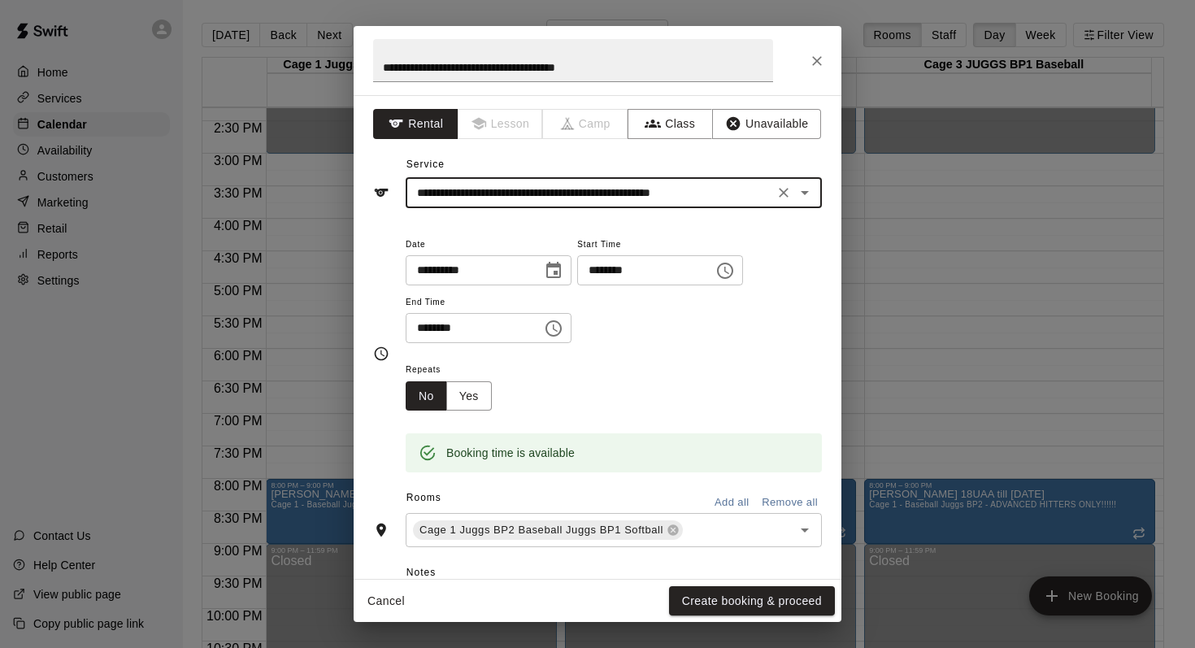
click at [709, 493] on button "Add all" at bounding box center [731, 502] width 52 height 25
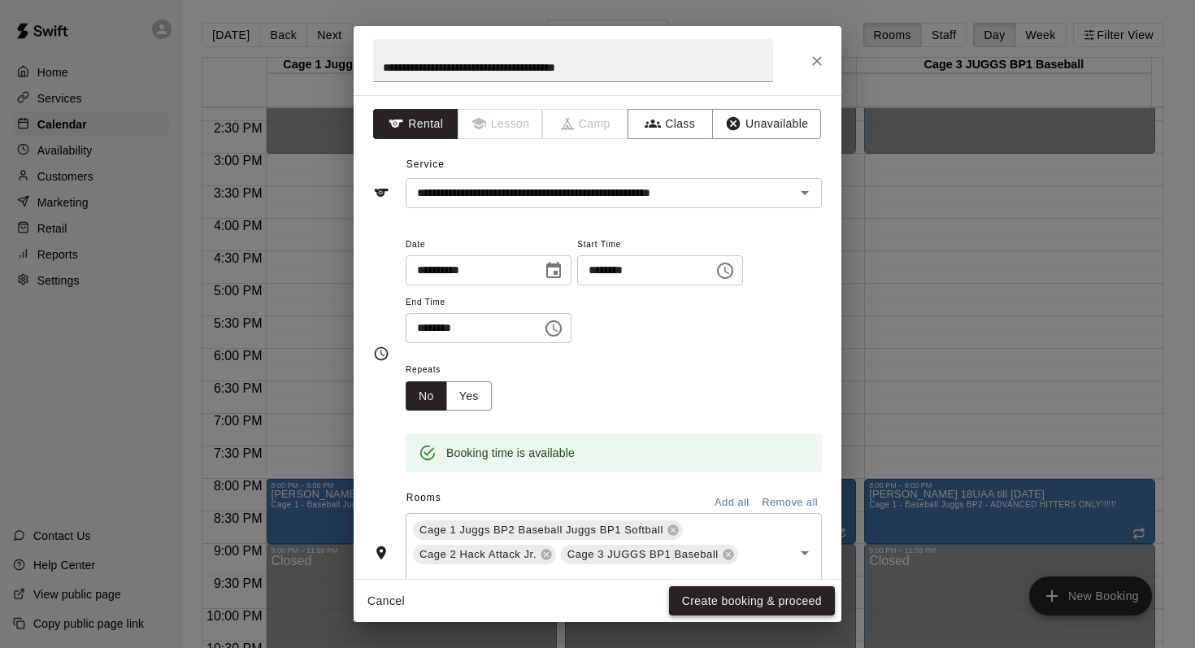
click at [704, 596] on button "Create booking & proceed" at bounding box center [752, 601] width 166 height 30
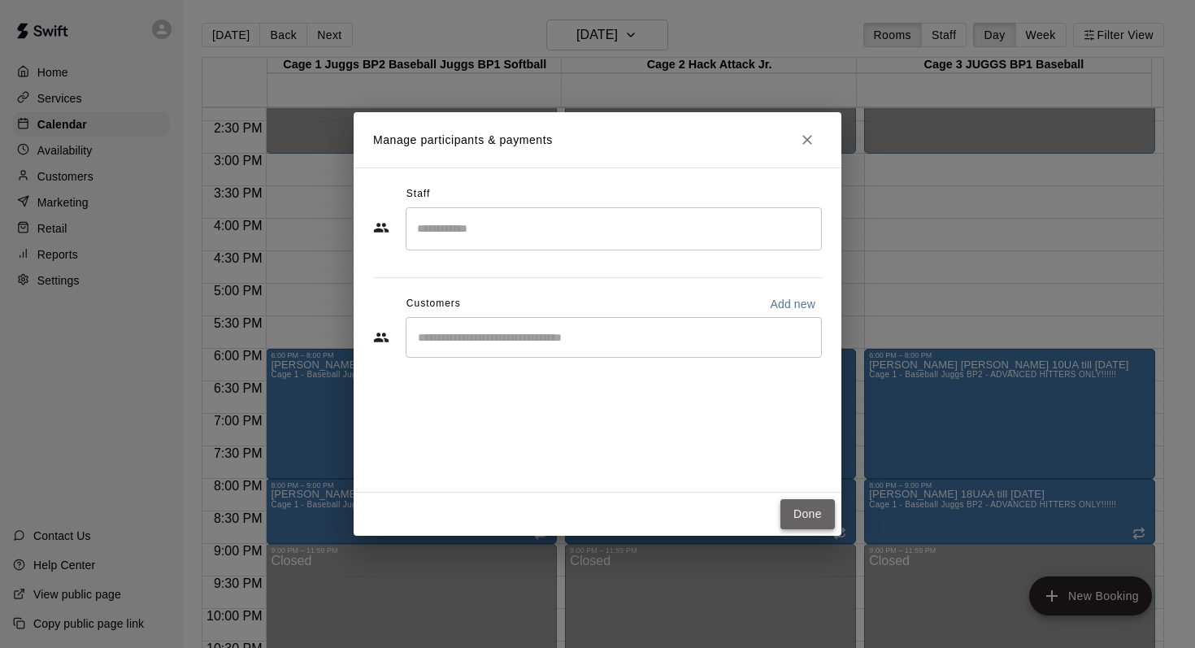
click at [791, 503] on button "Done" at bounding box center [807, 514] width 54 height 30
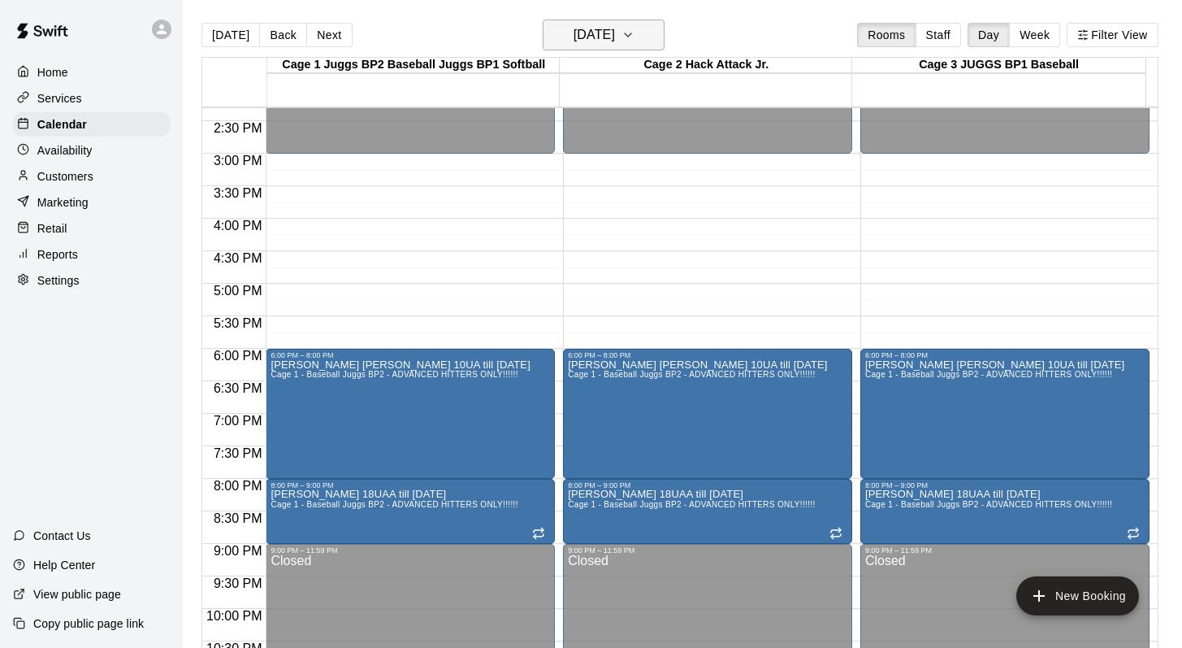
click at [635, 34] on icon "button" at bounding box center [628, 35] width 13 height 20
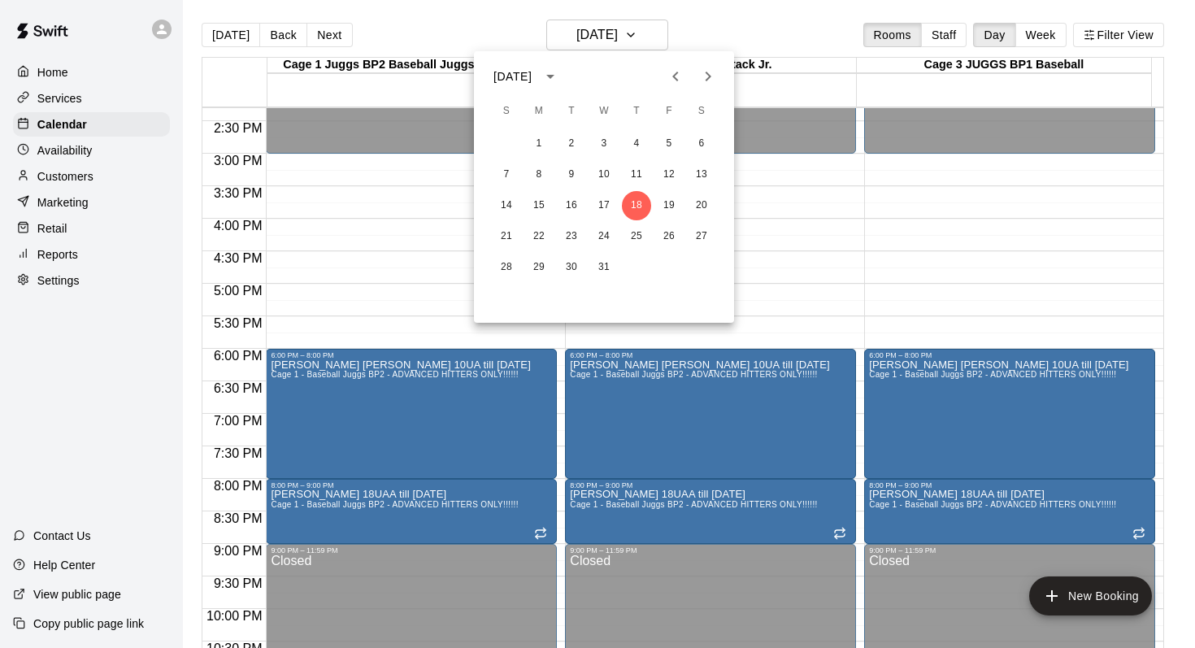
click at [432, 14] on div at bounding box center [597, 324] width 1195 height 648
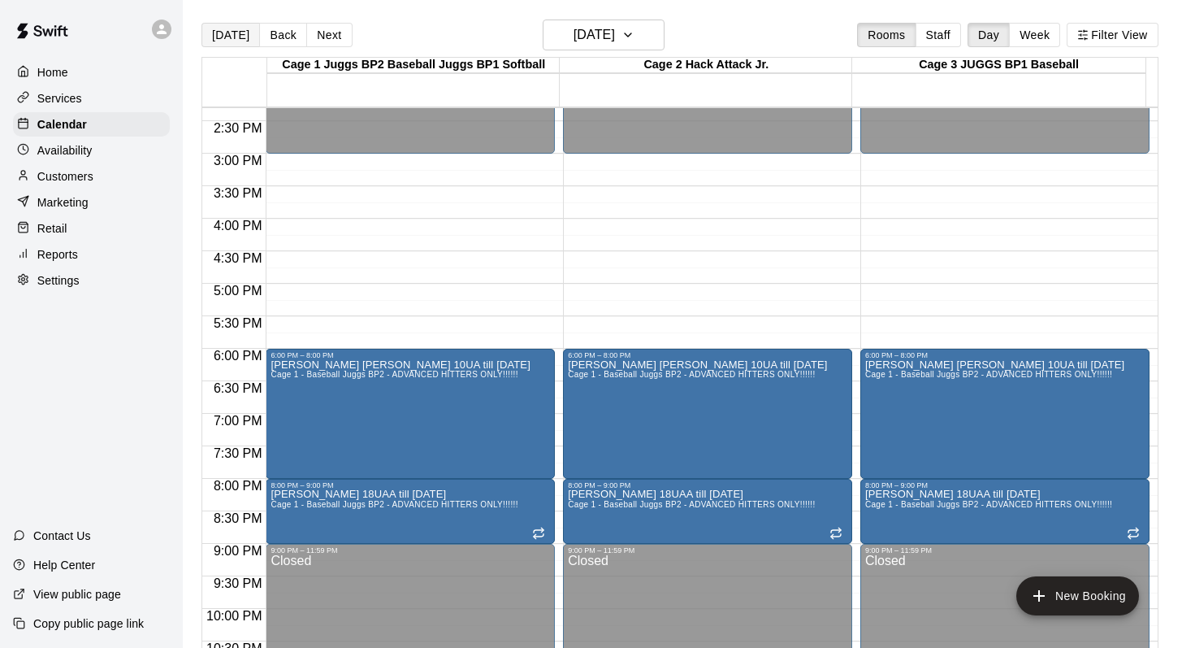
click at [222, 35] on button "[DATE]" at bounding box center [231, 35] width 59 height 24
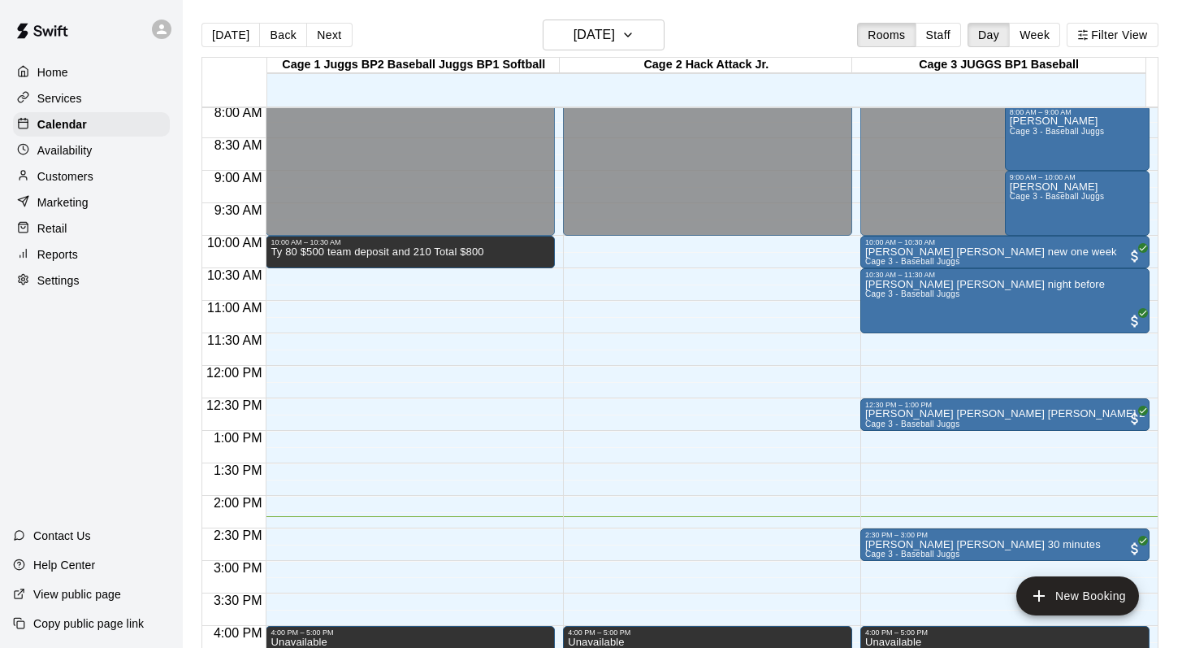
scroll to position [518, 0]
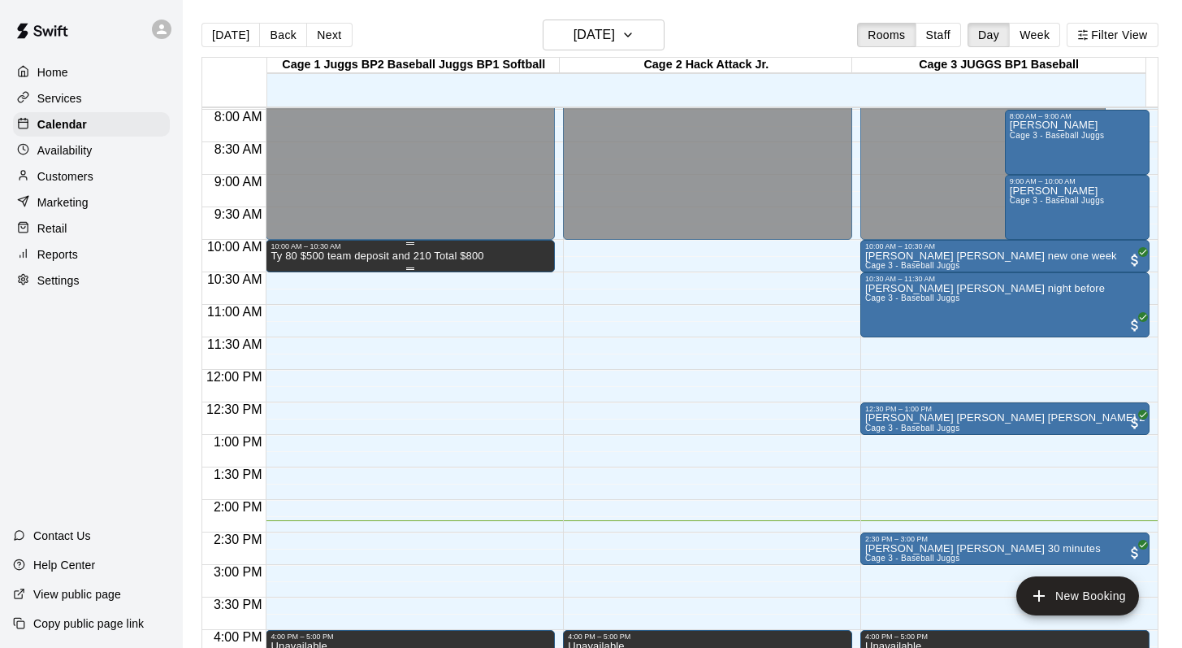
click at [399, 256] on p "Ty 80 $500 team deposit and 210 Total $800" at bounding box center [377, 256] width 213 height 0
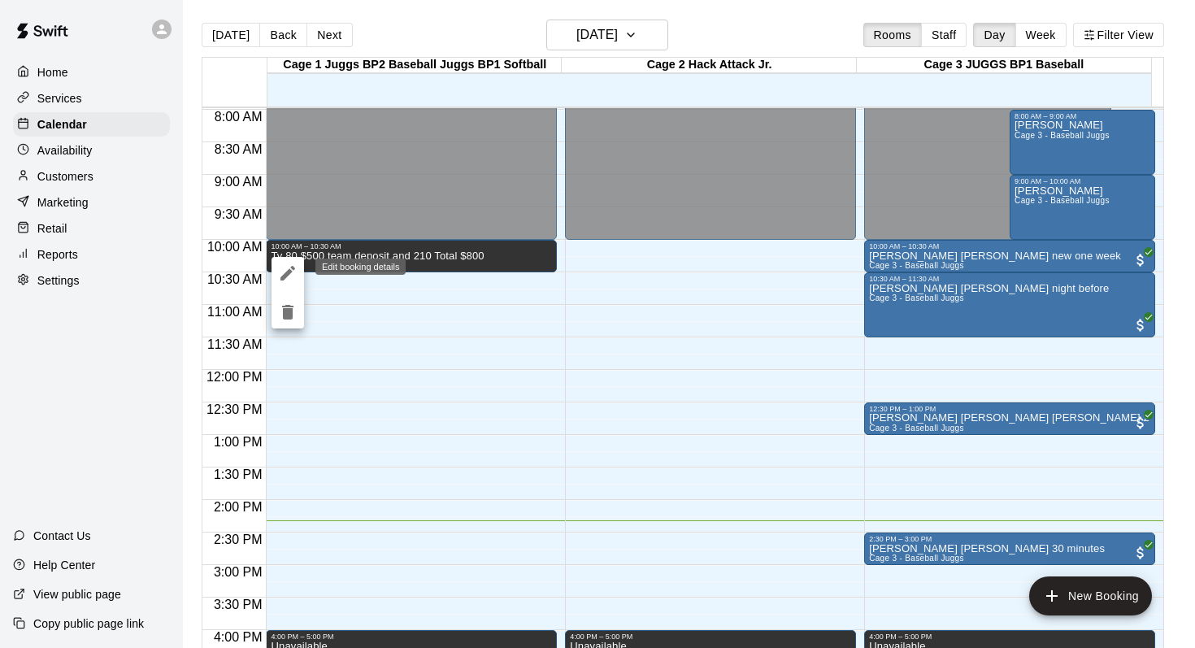
click at [287, 263] on icon "edit" at bounding box center [288, 273] width 20 height 20
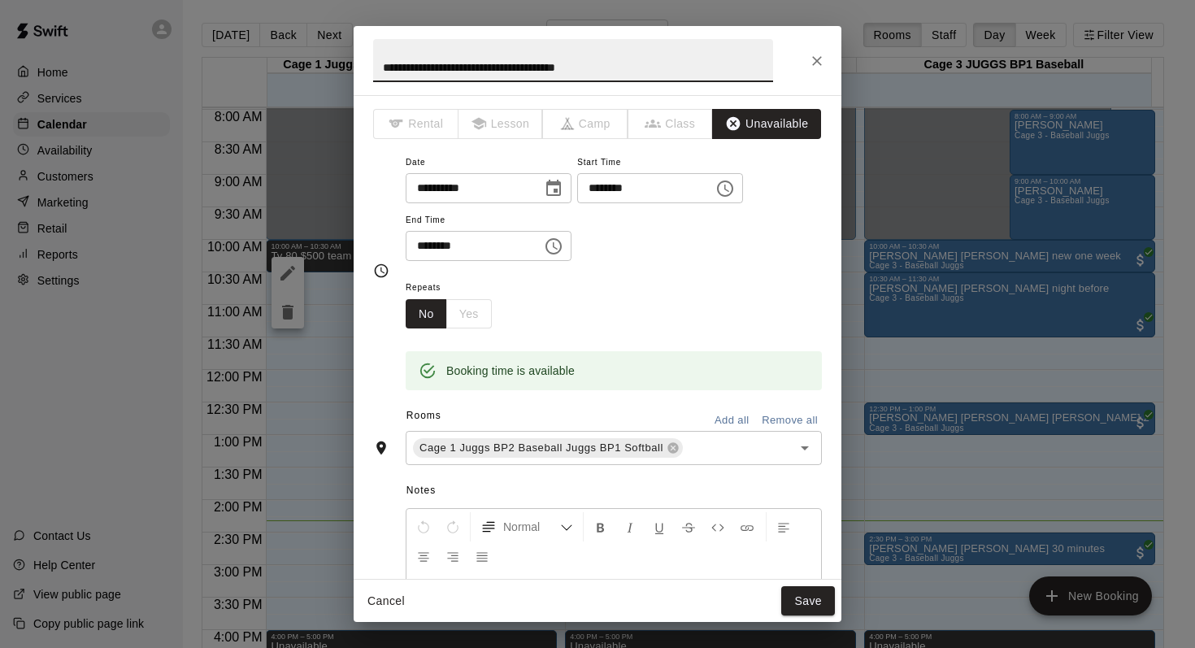
click at [568, 67] on input "**********" at bounding box center [573, 60] width 400 height 43
click at [630, 74] on input "**********" at bounding box center [573, 60] width 400 height 43
type input "**********"
click at [799, 601] on button "Save" at bounding box center [808, 601] width 54 height 30
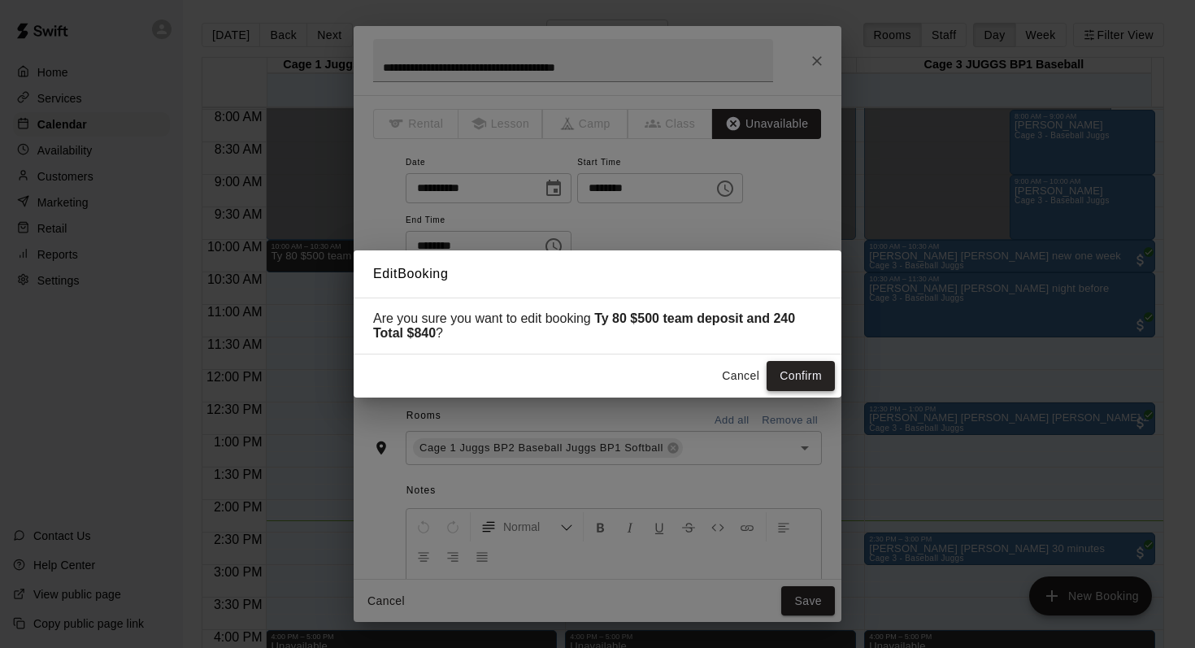
click at [779, 371] on button "Confirm" at bounding box center [800, 376] width 68 height 30
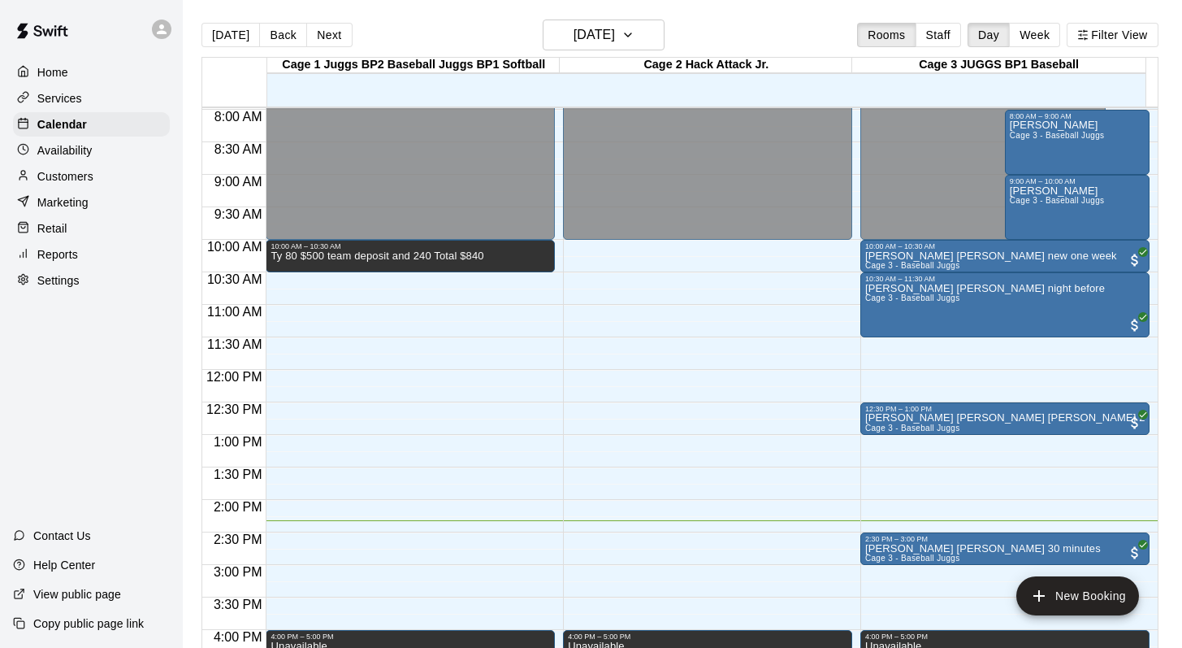
click at [78, 173] on p "Customers" at bounding box center [65, 176] width 56 height 16
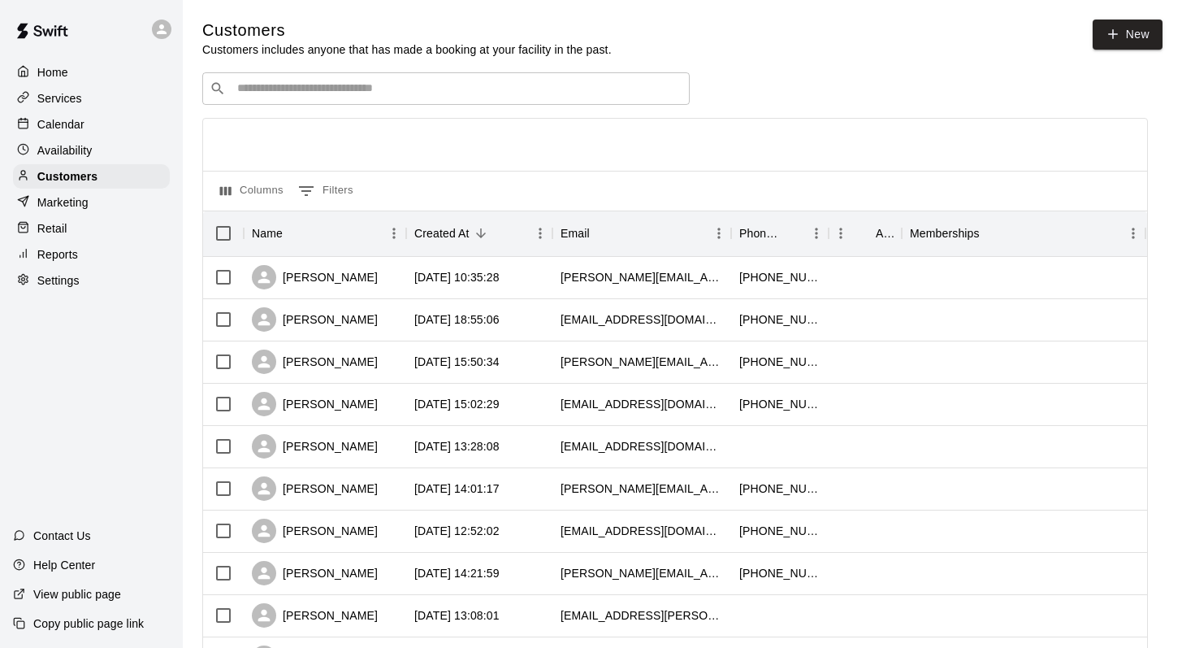
click at [282, 86] on input "Search customers by name or email" at bounding box center [457, 88] width 450 height 16
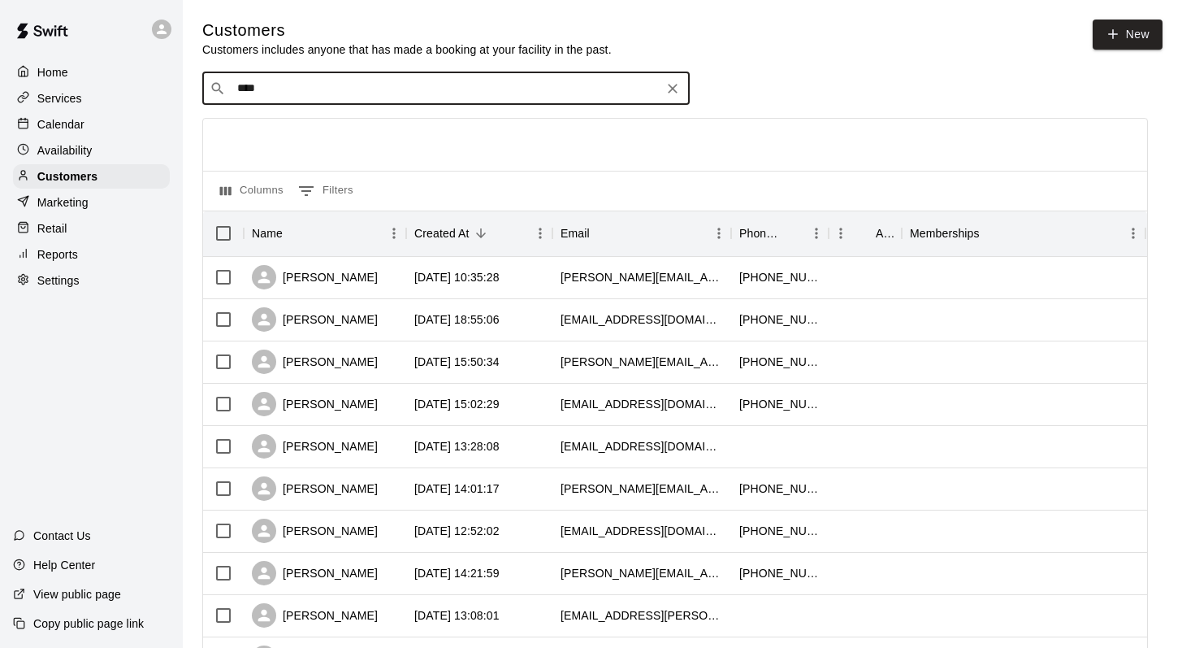
type input "*****"
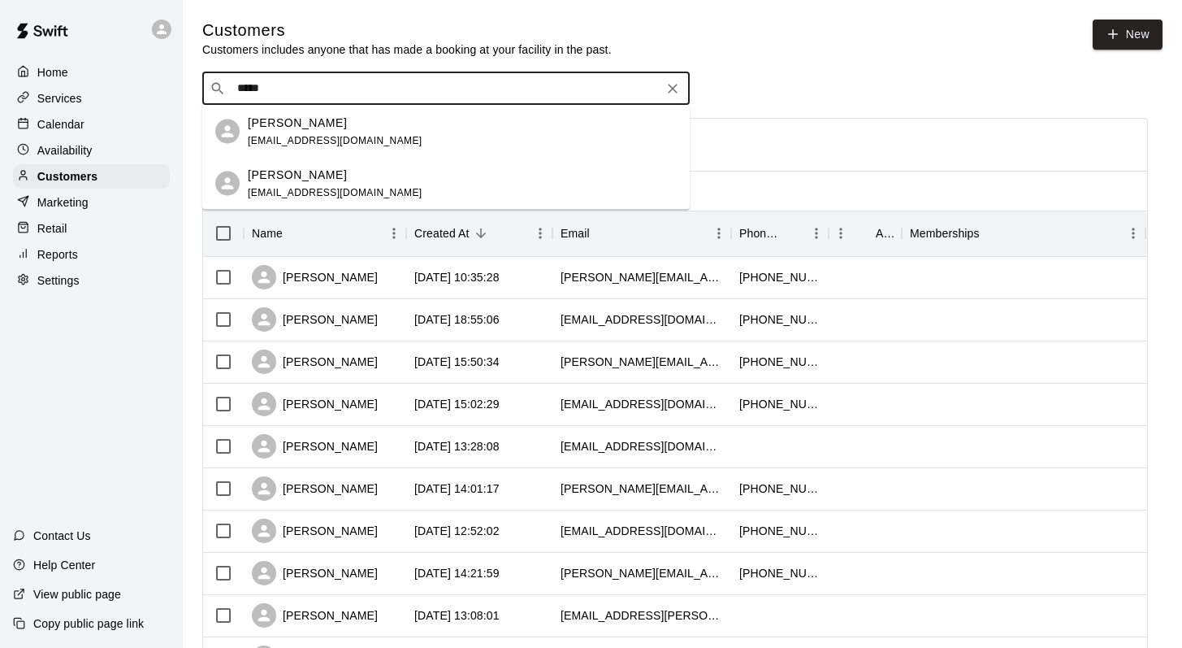
click at [293, 145] on span "[EMAIL_ADDRESS][DOMAIN_NAME]" at bounding box center [335, 139] width 175 height 11
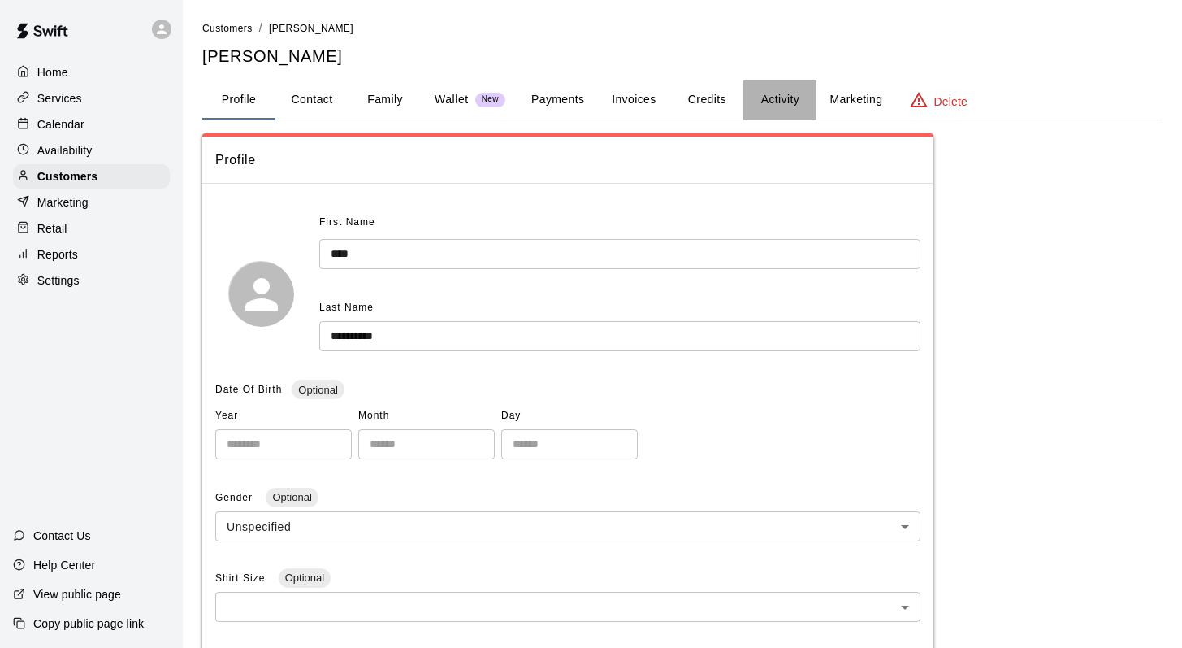
click at [774, 91] on button "Activity" at bounding box center [780, 99] width 73 height 39
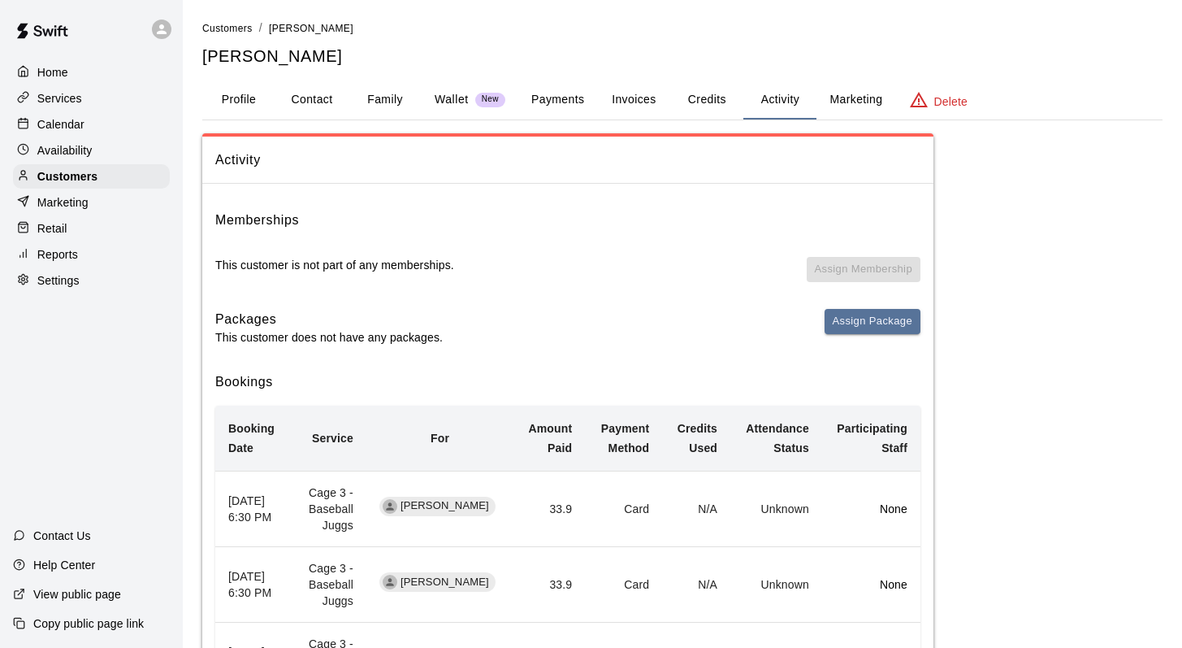
click at [70, 112] on div "Calendar" at bounding box center [91, 124] width 157 height 24
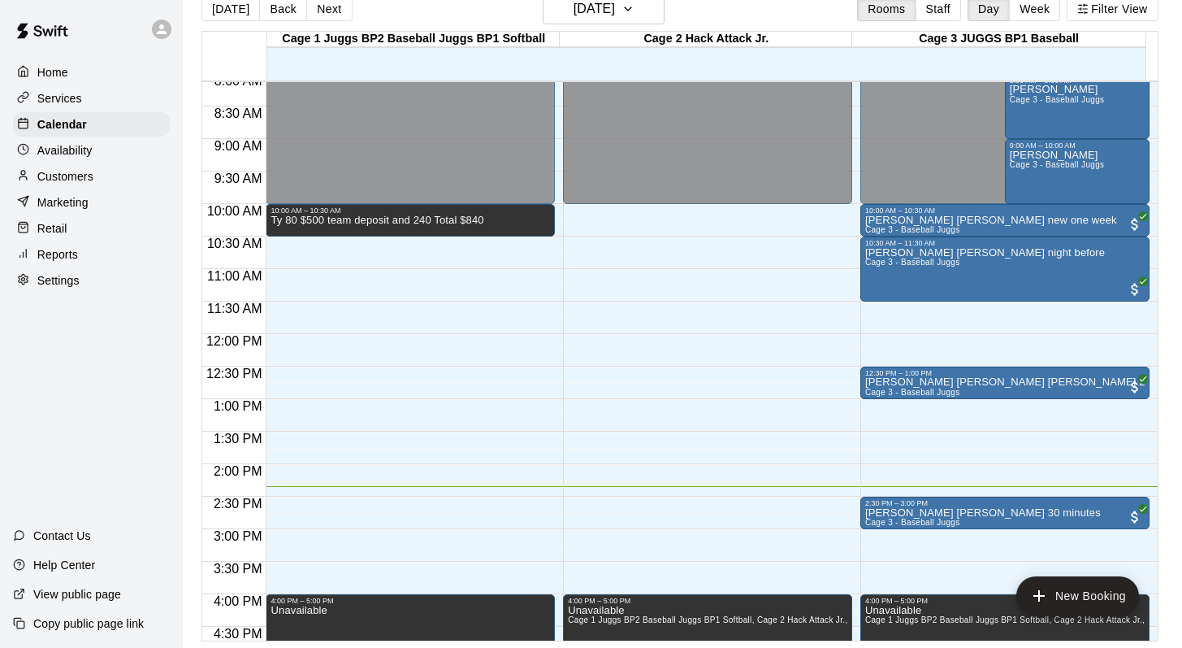
scroll to position [525, 0]
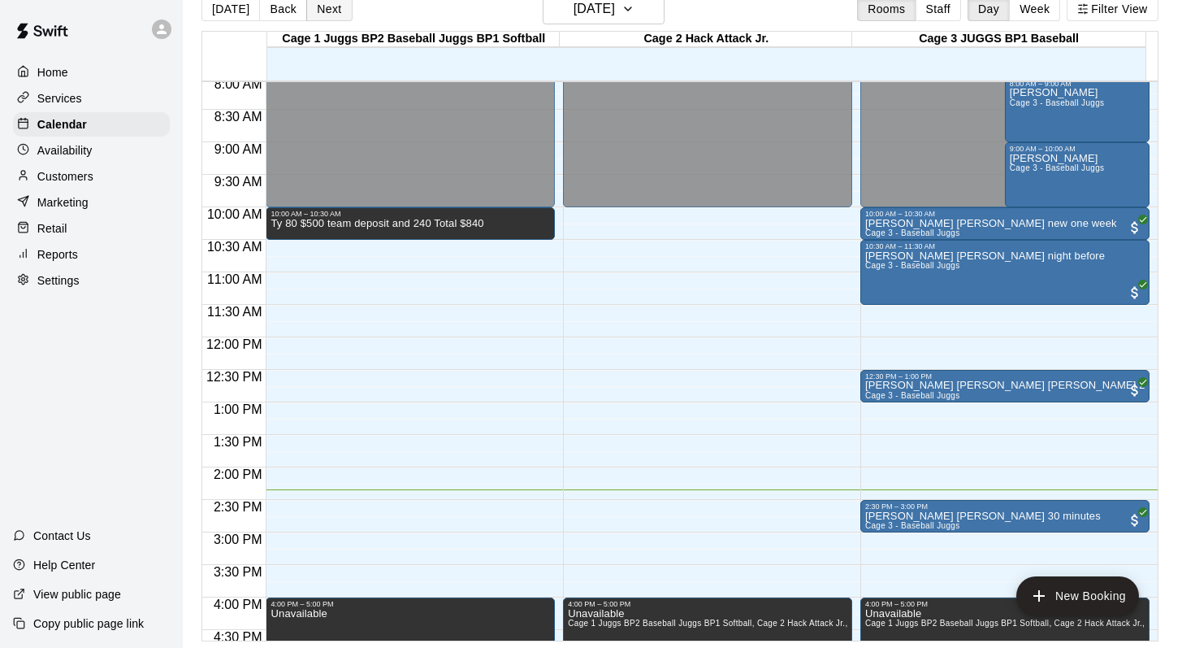
click at [317, 8] on button "Next" at bounding box center [329, 9] width 46 height 24
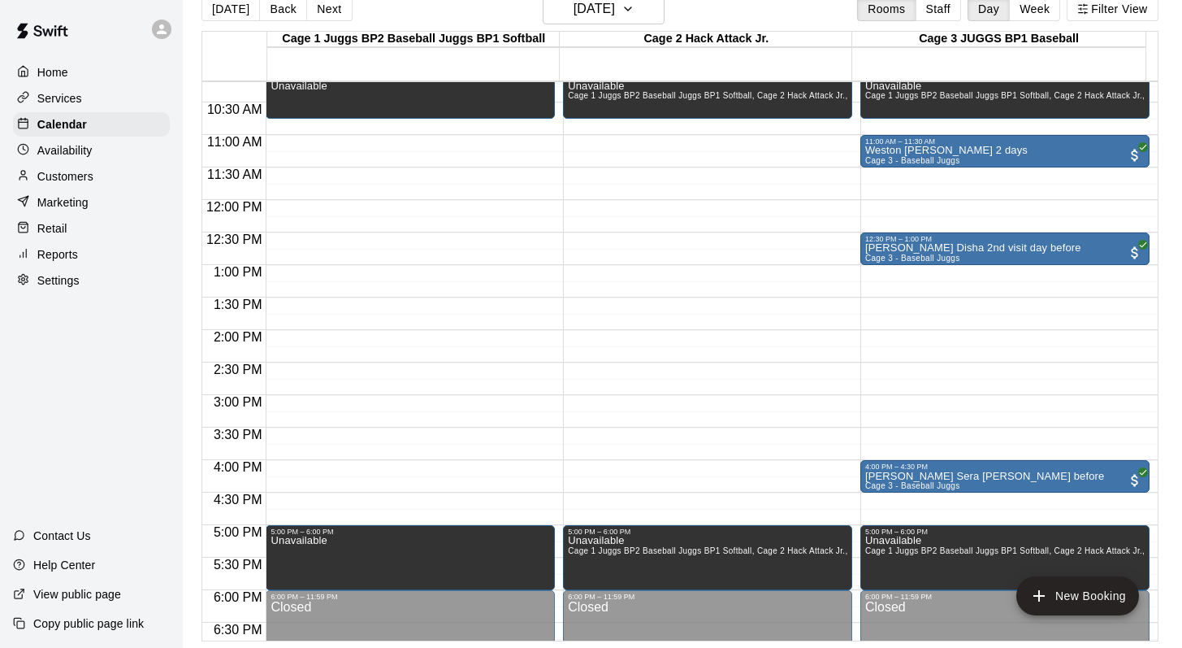
scroll to position [656, 0]
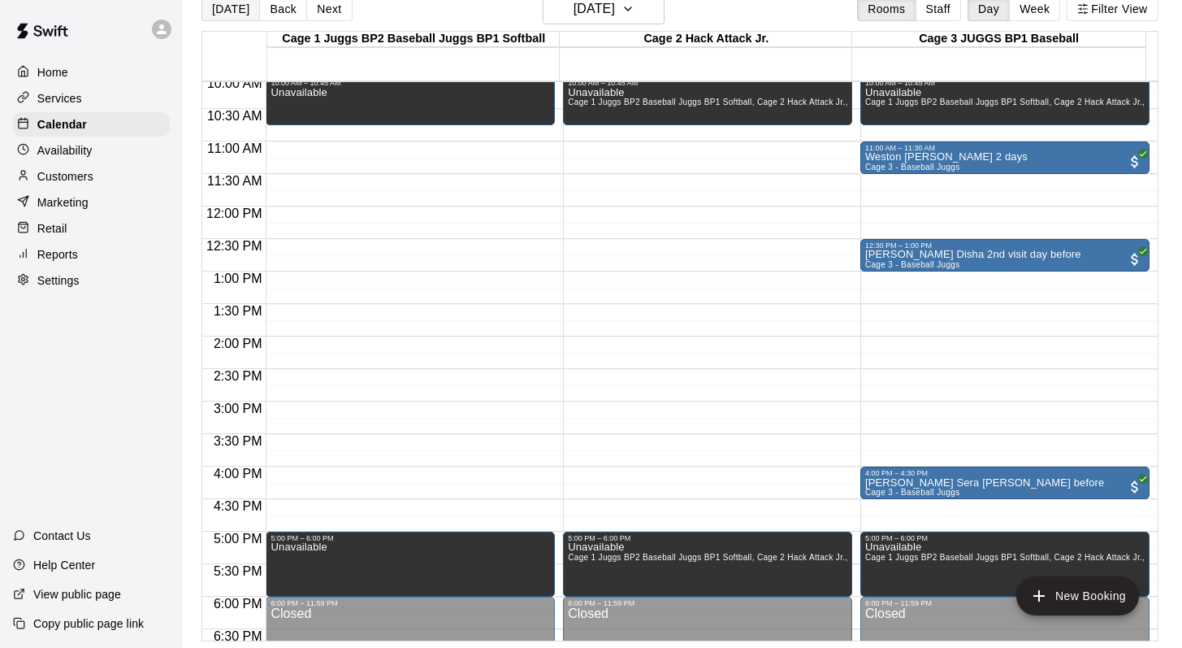
click at [245, 10] on button "[DATE]" at bounding box center [231, 9] width 59 height 24
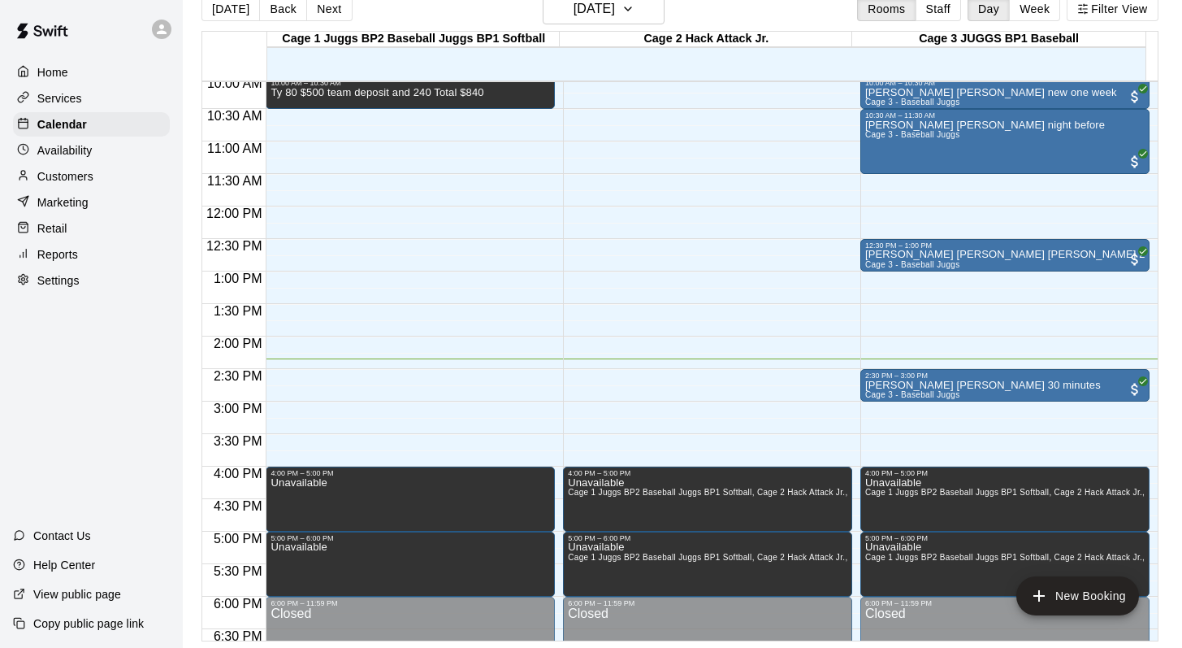
click at [814, 19] on div "[DATE] Back [DATE][DATE] Rooms Staff Day Week Filter View" at bounding box center [680, 11] width 957 height 37
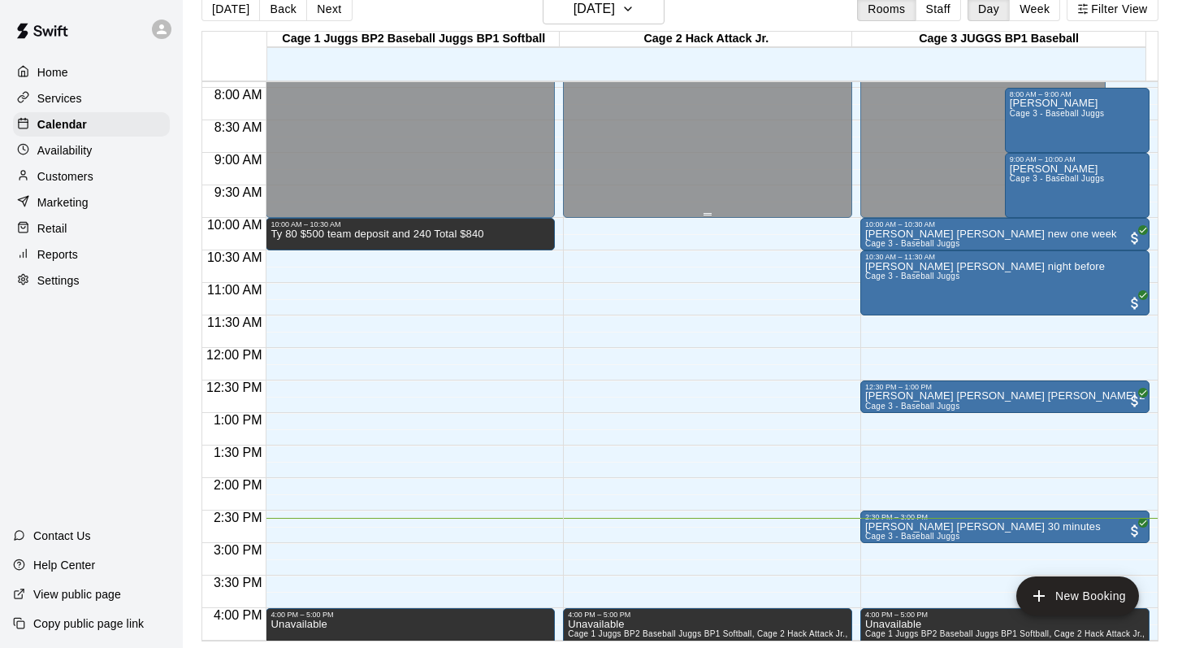
scroll to position [517, 0]
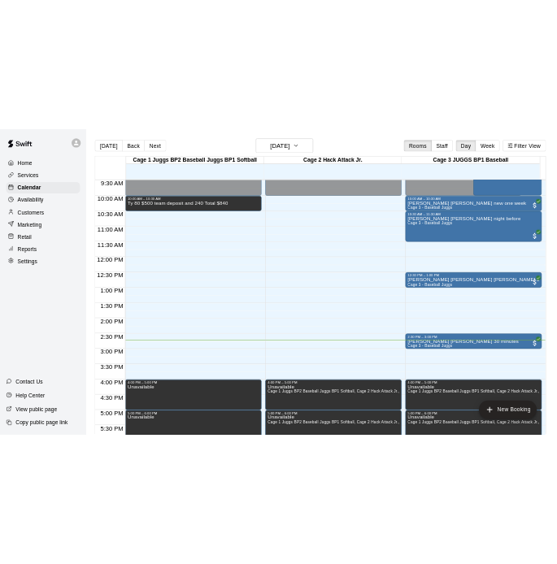
scroll to position [594, 0]
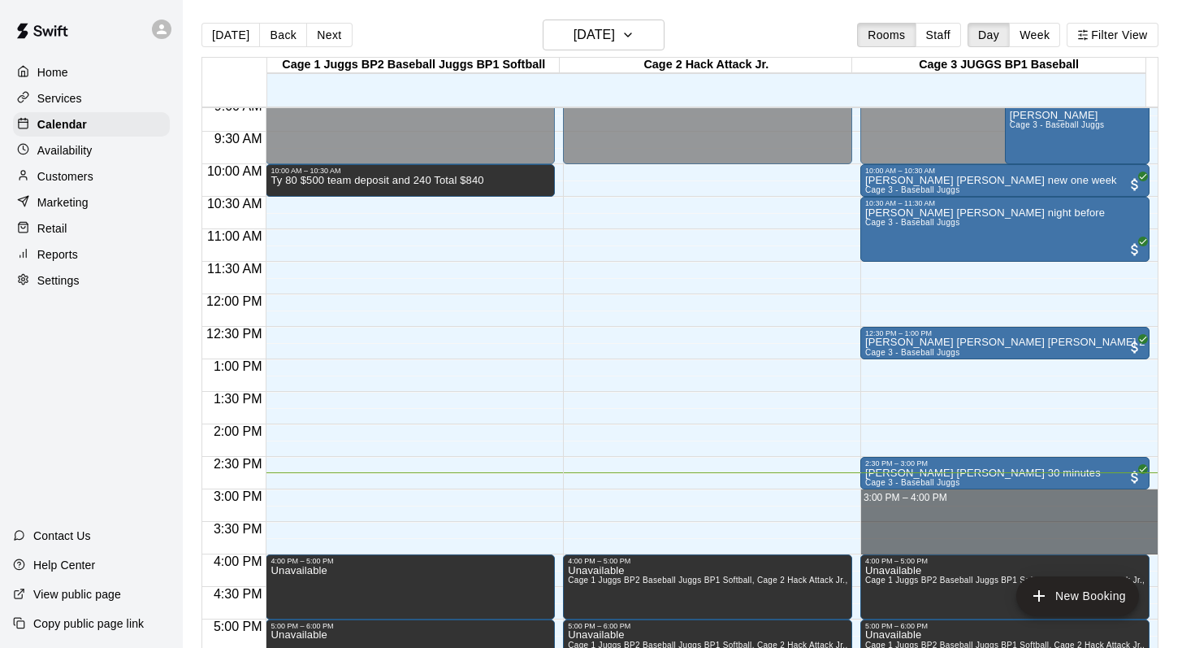
drag, startPoint x: 870, startPoint y: 495, endPoint x: 868, endPoint y: 541, distance: 46.3
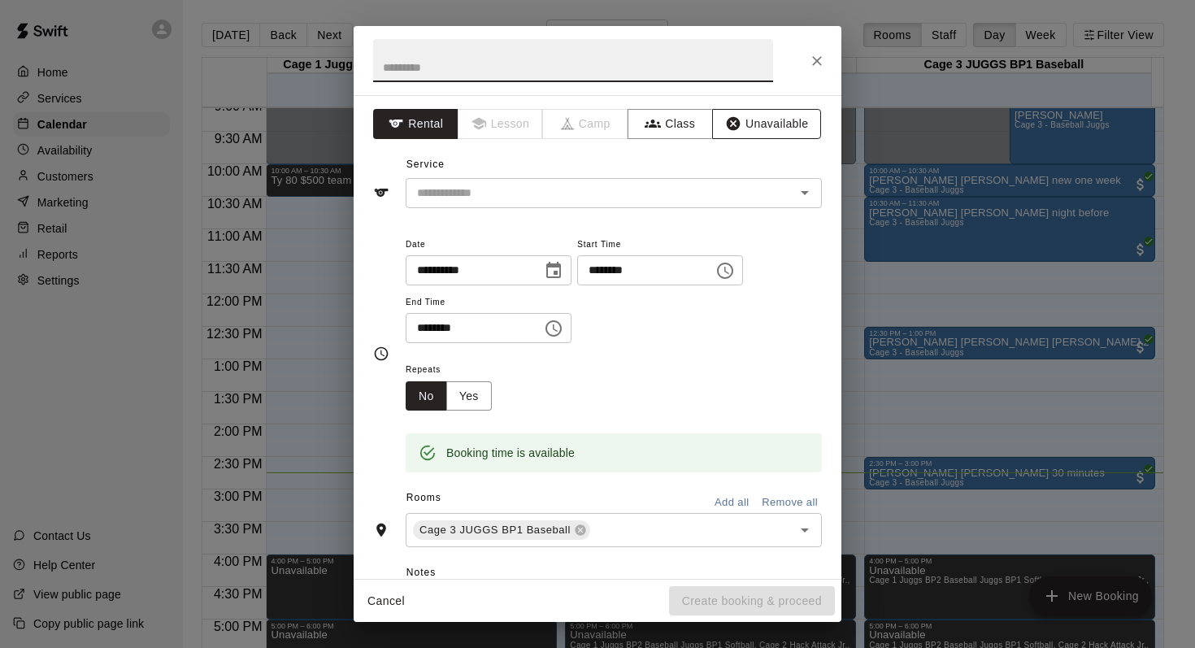
click at [748, 124] on button "Unavailable" at bounding box center [766, 124] width 109 height 30
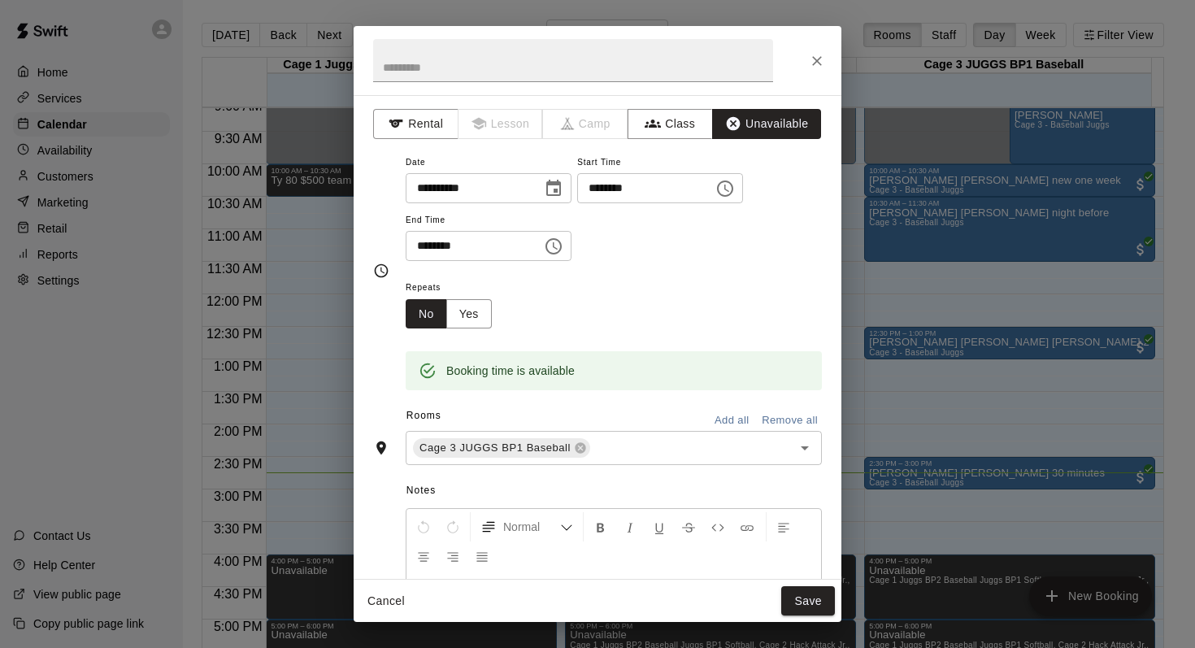
click at [716, 420] on button "Add all" at bounding box center [731, 420] width 52 height 25
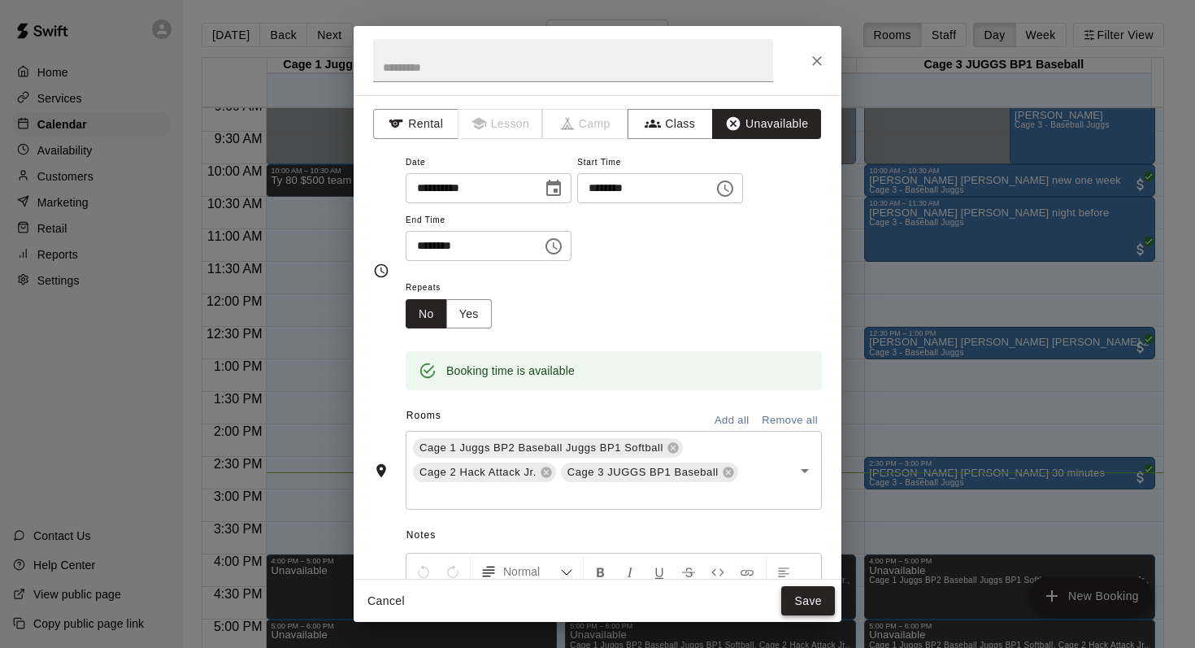
click at [791, 590] on button "Save" at bounding box center [808, 601] width 54 height 30
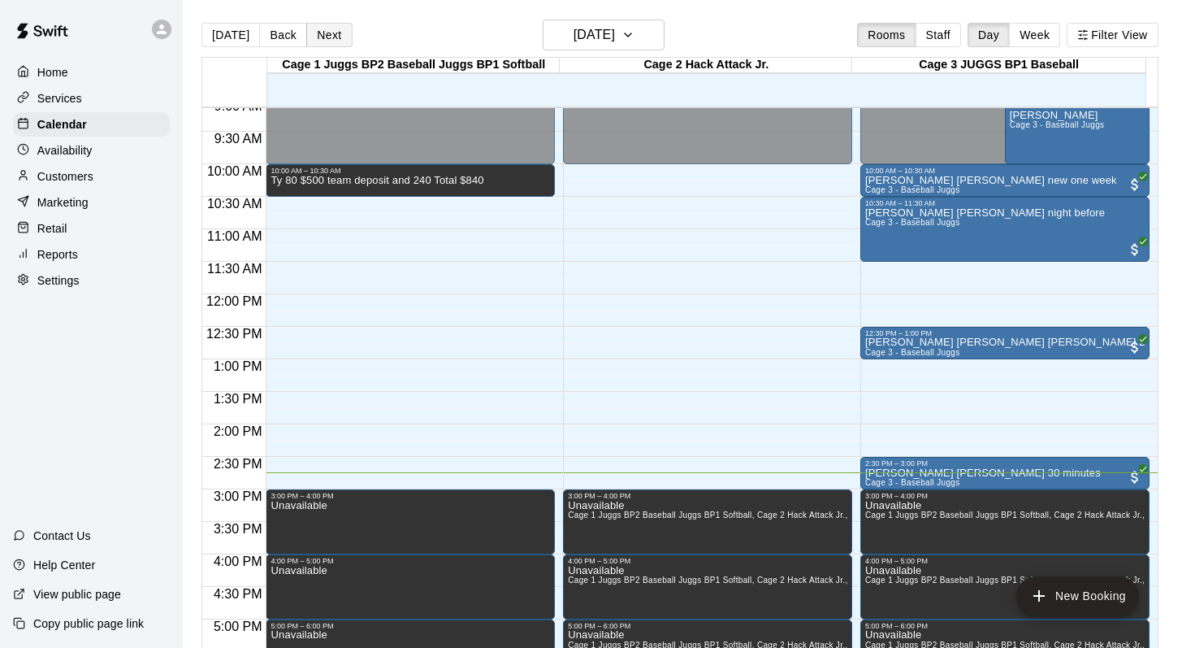
click at [327, 28] on button "Next" at bounding box center [329, 35] width 46 height 24
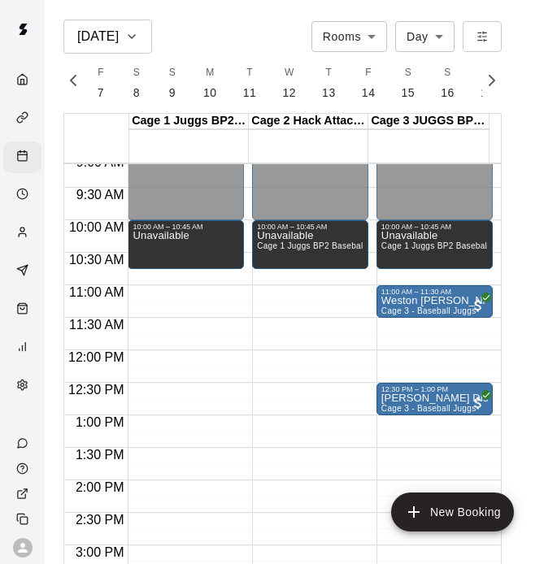
scroll to position [0, 7065]
